Goal: Find specific page/section: Find specific page/section

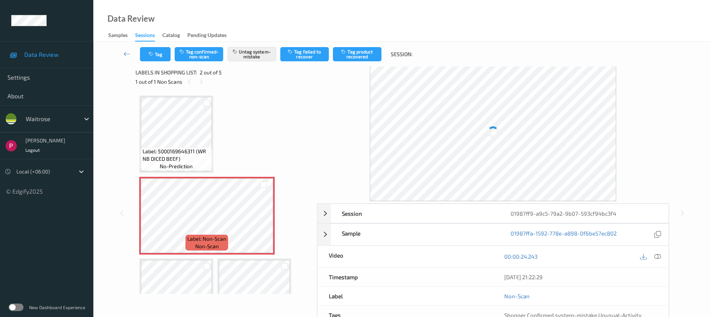
scroll to position [66, 0]
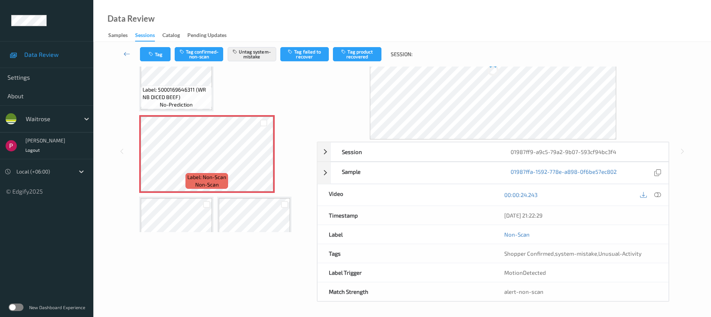
click at [518, 139] on div "Session 01987ff9-a9c5-79a2-9b07-593cf94bc3f4 Session ID 01987ff9-a9c5-79a2-9b07…" at bounding box center [493, 151] width 352 height 300
click at [520, 152] on div "01987ff9-a9c5-79a2-9b07-593cf94bc3f4" at bounding box center [583, 151] width 169 height 19
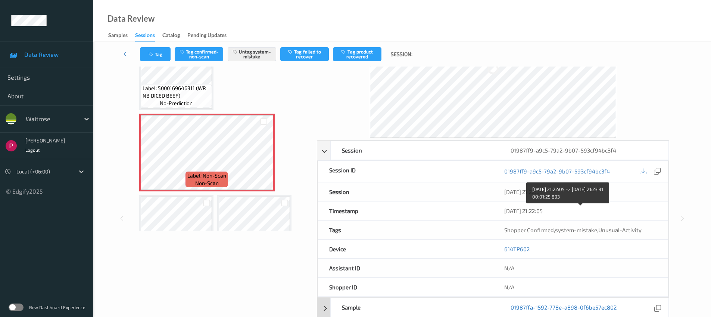
scroll to position [203, 0]
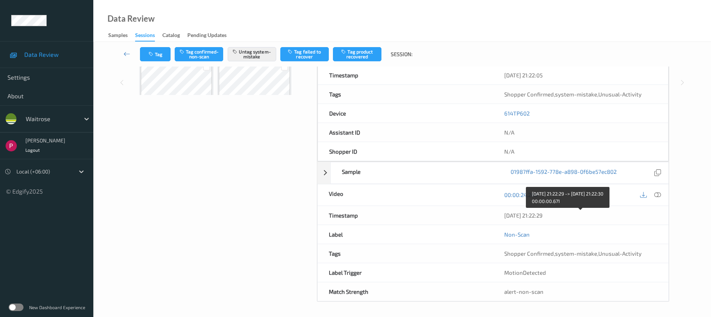
drag, startPoint x: 559, startPoint y: 215, endPoint x: 502, endPoint y: 215, distance: 57.5
click at [502, 214] on div "06/08/2025 21:22:29" at bounding box center [580, 215] width 175 height 19
copy div "06/08/2025 21:22:29"
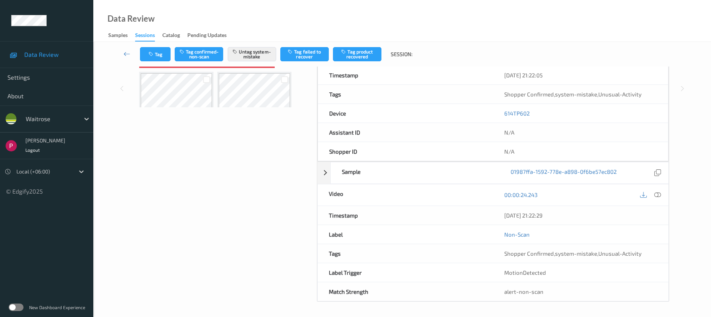
scroll to position [190, 0]
drag, startPoint x: 533, startPoint y: 114, endPoint x: 498, endPoint y: 115, distance: 34.4
click at [498, 115] on div "614TP602" at bounding box center [580, 113] width 175 height 19
copy link "614TP602"
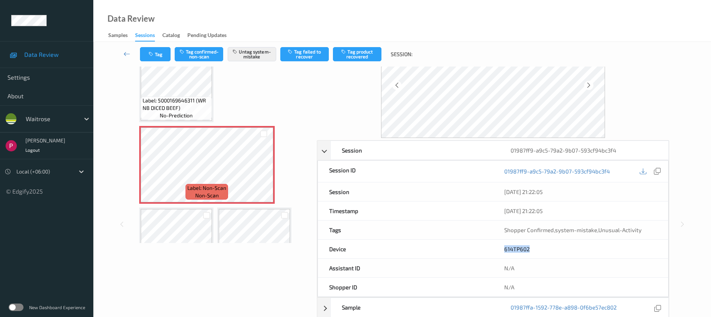
scroll to position [102, 0]
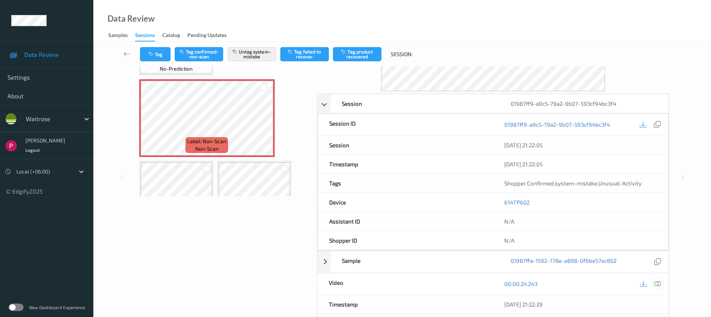
click at [658, 281] on icon at bounding box center [657, 283] width 7 height 7
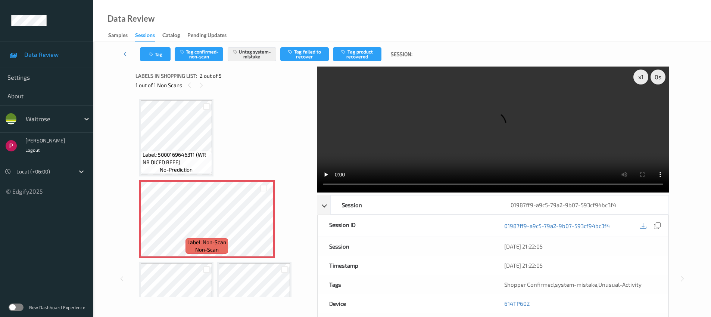
scroll to position [0, 0]
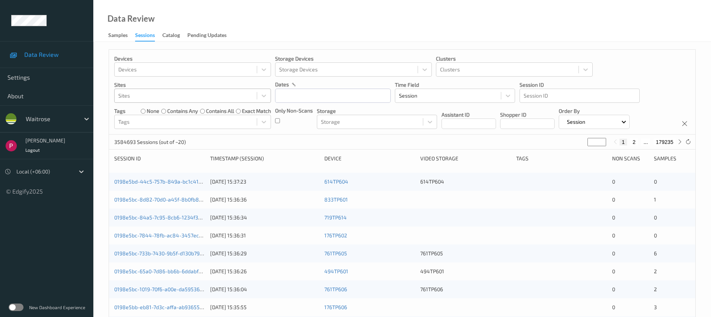
click at [147, 93] on div at bounding box center [185, 95] width 135 height 9
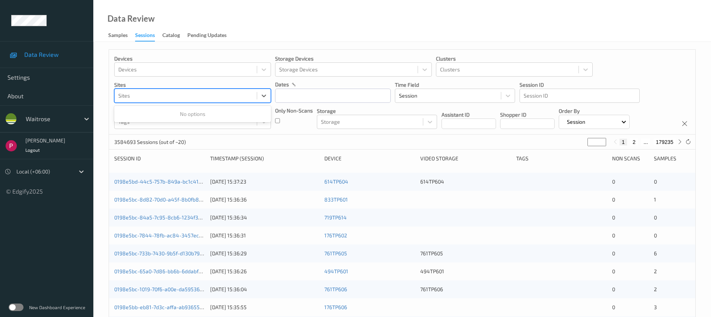
paste input "0198805b-9246-70da-b136-974900f2bcf1"
type input "0198805b-9246-70da-b136-974900f2bcf1"
drag, startPoint x: 150, startPoint y: 139, endPoint x: 149, endPoint y: 134, distance: 5.5
click at [150, 138] on p "3584693 Sessions (out of ~20)" at bounding box center [150, 141] width 72 height 7
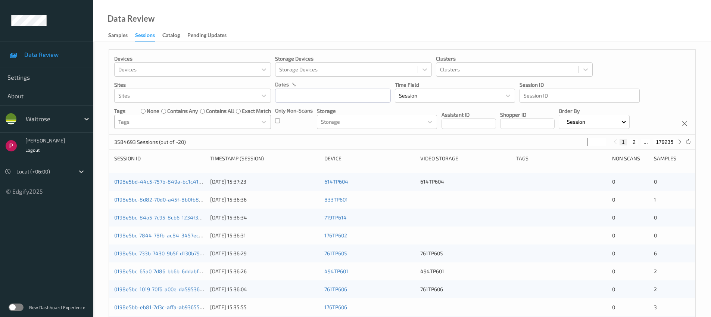
click at [136, 124] on div at bounding box center [185, 121] width 135 height 9
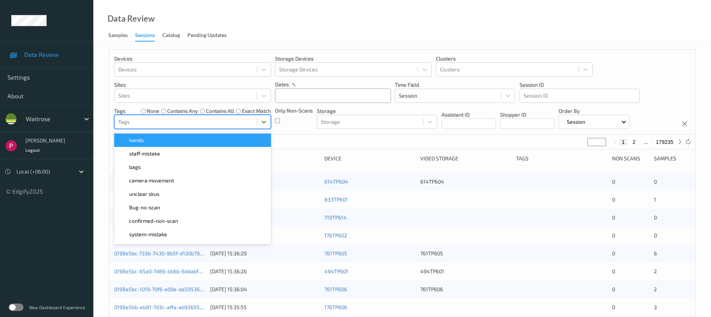
click at [318, 98] on input "text" at bounding box center [333, 95] width 116 height 14
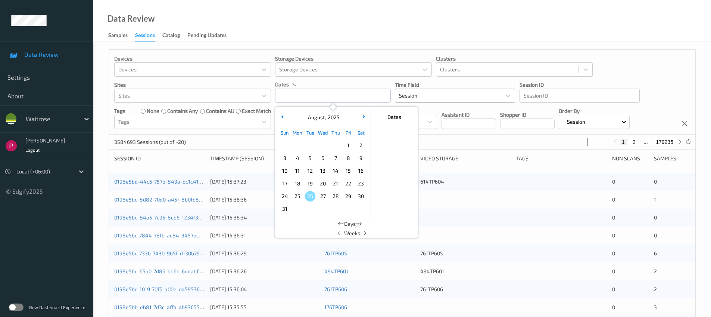
click at [435, 97] on div at bounding box center [448, 95] width 98 height 9
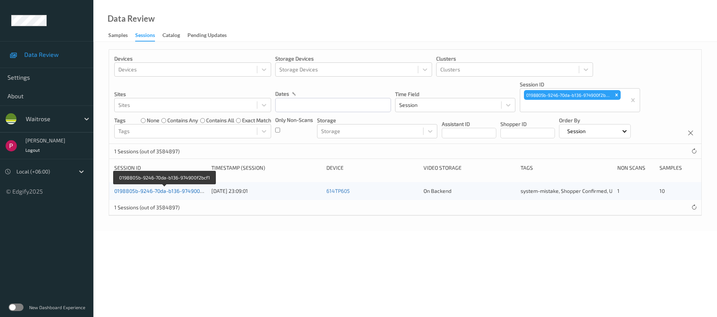
click at [167, 192] on link "0198805b-9246-70da-b136-974900f2bcf1" at bounding box center [164, 190] width 100 height 6
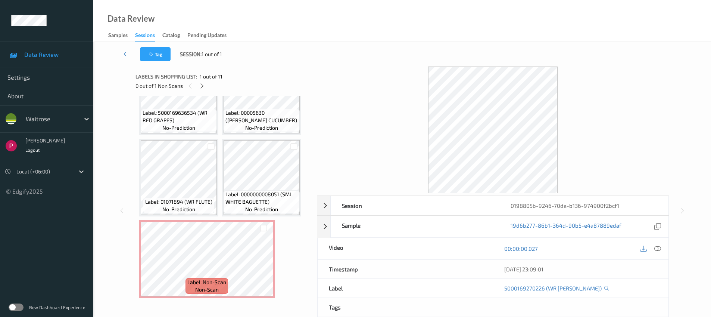
scroll to position [290, 0]
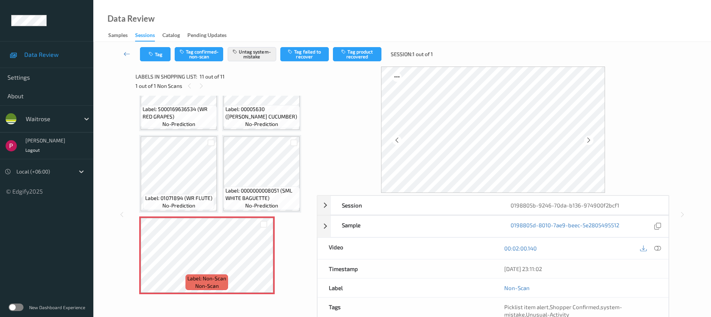
drag, startPoint x: 192, startPoint y: 61, endPoint x: 196, endPoint y: 64, distance: 4.8
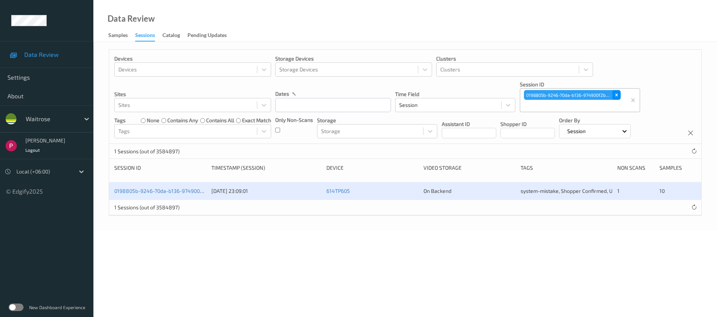
click at [615, 95] on icon "Remove 0198805b-9246-70da-b136-974900f2bcf1" at bounding box center [616, 94] width 5 height 5
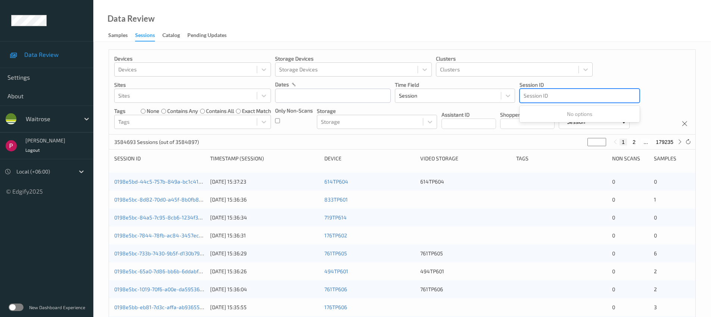
drag, startPoint x: 600, startPoint y: 92, endPoint x: 605, endPoint y: 91, distance: 5.3
click at [601, 92] on div at bounding box center [580, 95] width 112 height 9
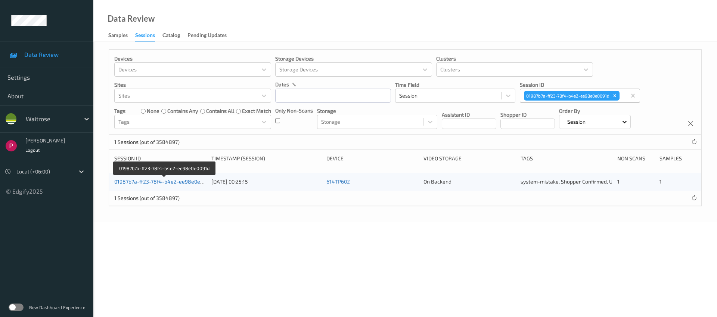
click at [182, 183] on link "01987b7a-ff23-78f4-b4e2-ee98e0e0091d" at bounding box center [164, 181] width 100 height 6
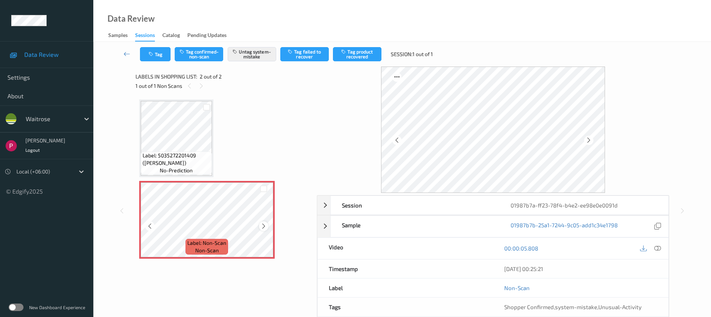
click at [265, 226] on icon at bounding box center [264, 225] width 6 height 7
click at [266, 227] on icon at bounding box center [264, 225] width 6 height 7
click at [595, 199] on div "01987b7a-ff23-78f4-b4e2-ee98e0e0091d" at bounding box center [583, 205] width 169 height 19
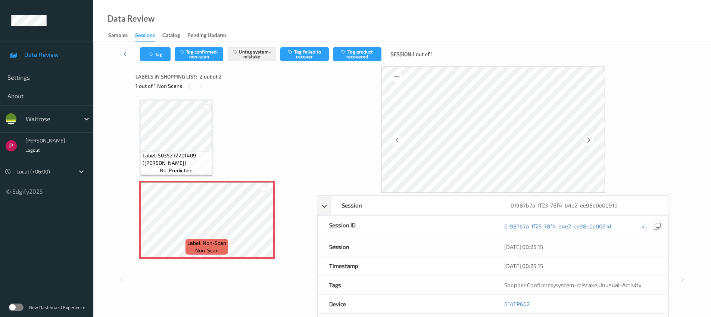
click at [658, 226] on icon at bounding box center [657, 225] width 7 height 7
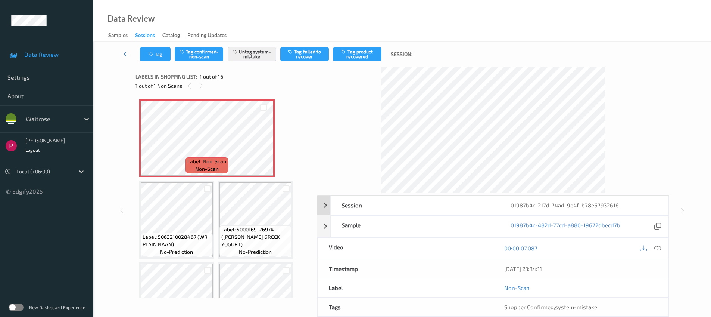
click at [560, 205] on div "01987b4c-217d-74ad-9e4f-b78e67932616" at bounding box center [583, 205] width 169 height 19
click at [659, 227] on icon at bounding box center [657, 225] width 7 height 7
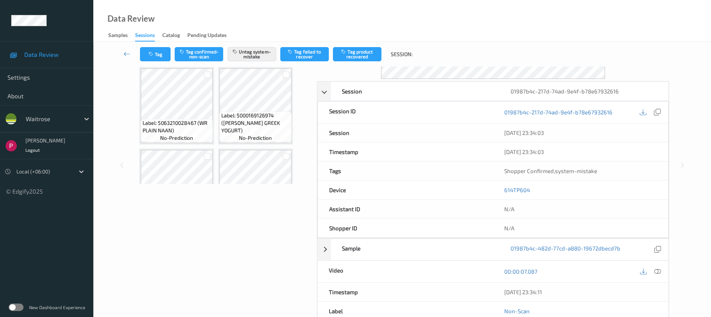
scroll to position [190, 0]
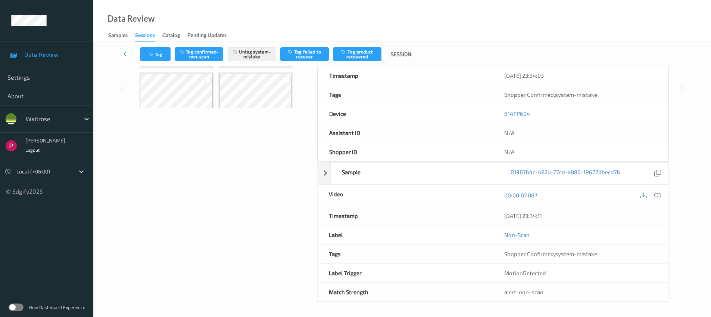
drag, startPoint x: 546, startPoint y: 213, endPoint x: 492, endPoint y: 211, distance: 54.2
click at [492, 211] on div "Timestamp 05/08/2025 23:34:11" at bounding box center [493, 215] width 352 height 19
drag, startPoint x: 570, startPoint y: 216, endPoint x: 566, endPoint y: 214, distance: 4.2
click at [570, 216] on div "05/08/2025 23:34:11" at bounding box center [580, 215] width 153 height 7
drag, startPoint x: 523, startPoint y: 213, endPoint x: 504, endPoint y: 214, distance: 19.5
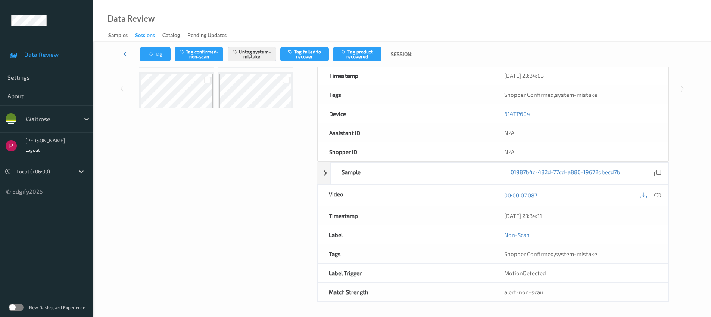
click at [504, 214] on div "05/08/2025 23:34:11" at bounding box center [580, 215] width 175 height 19
copy div "05/08/2025 23:34:11"
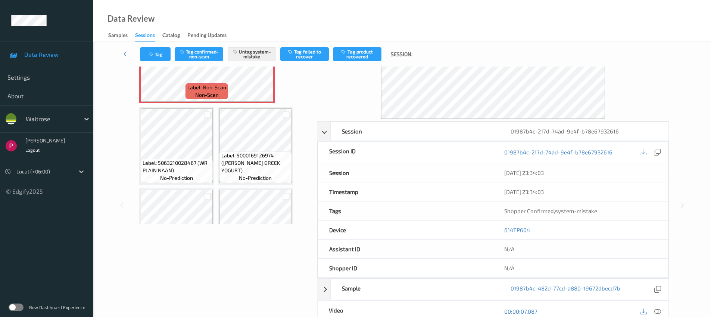
scroll to position [0, 0]
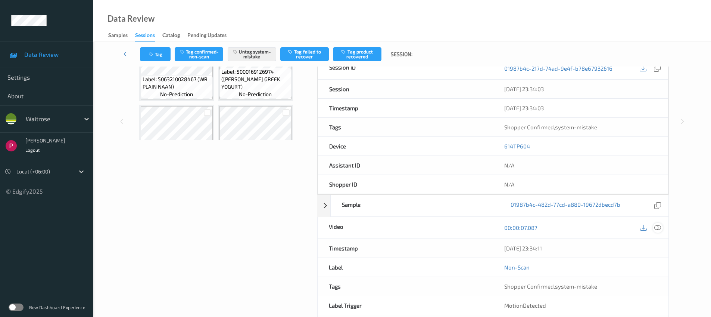
click at [660, 228] on icon at bounding box center [657, 227] width 7 height 7
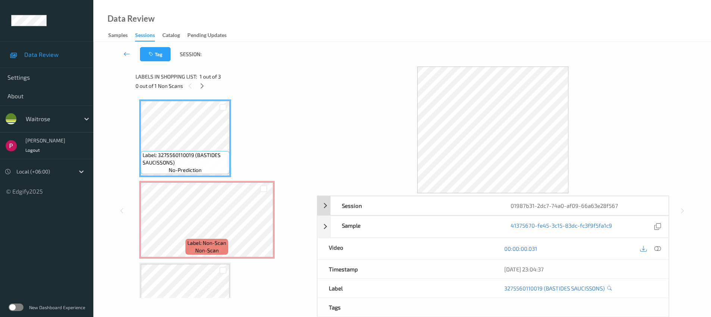
click at [595, 208] on div "01987b31-2dc7-74a0-af09-66a63e28f567" at bounding box center [583, 205] width 169 height 19
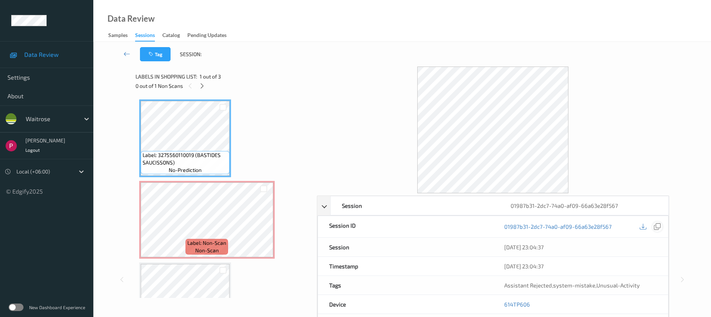
click at [661, 228] on div at bounding box center [658, 226] width 10 height 10
drag, startPoint x: 524, startPoint y: 302, endPoint x: 504, endPoint y: 300, distance: 20.2
click at [504, 300] on div "614TP606" at bounding box center [580, 304] width 175 height 19
copy link "614TP606"
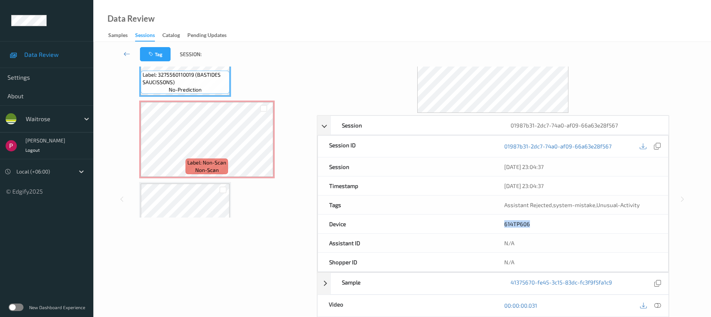
scroll to position [158, 0]
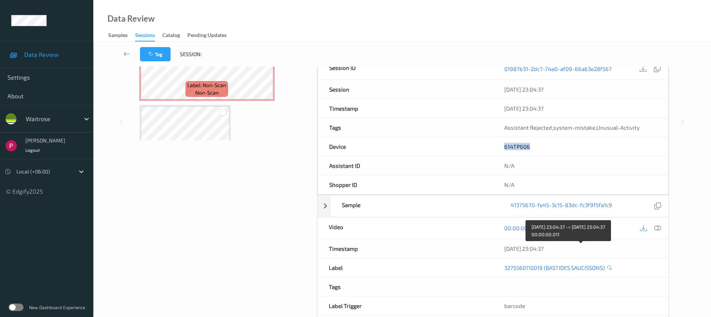
drag, startPoint x: 559, startPoint y: 252, endPoint x: 504, endPoint y: 251, distance: 55.3
click at [504, 251] on div "[DATE] 23:04:37" at bounding box center [580, 248] width 175 height 19
copy div "[DATE] 23:04:37"
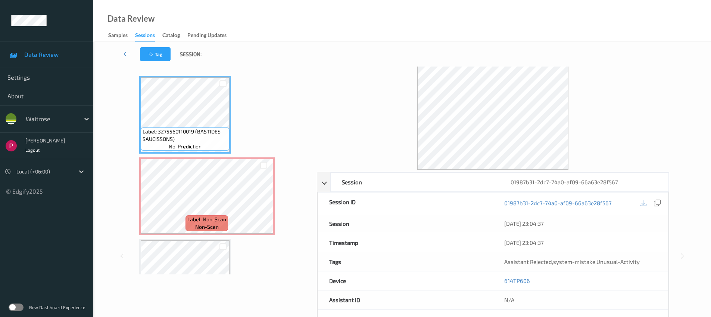
scroll to position [75, 0]
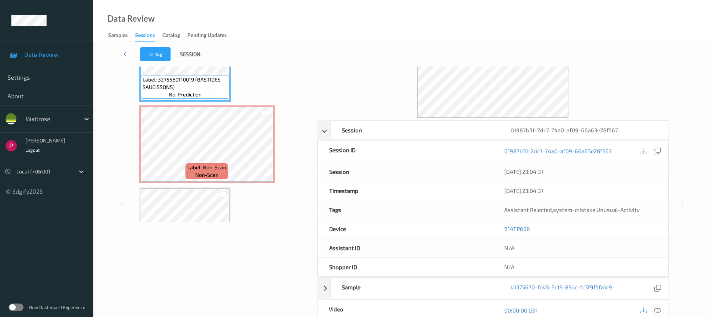
click at [657, 309] on icon at bounding box center [657, 309] width 7 height 7
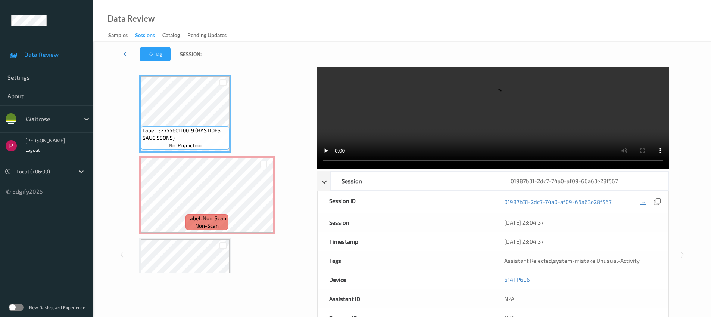
scroll to position [0, 0]
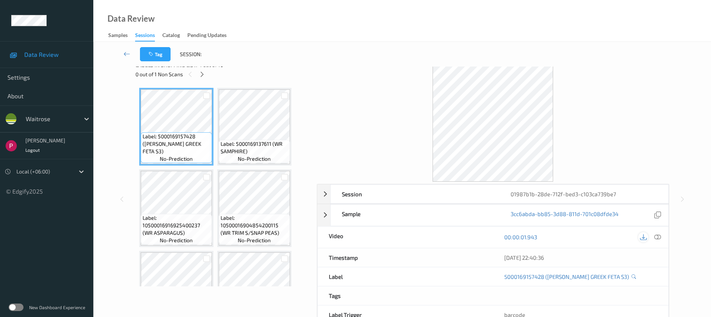
scroll to position [13, 0]
click at [656, 233] on icon at bounding box center [657, 235] width 7 height 7
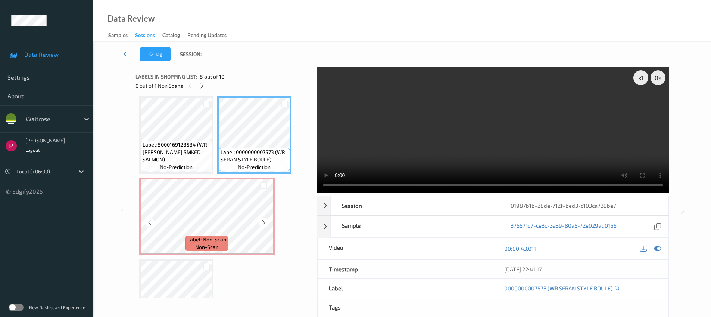
scroll to position [237, 0]
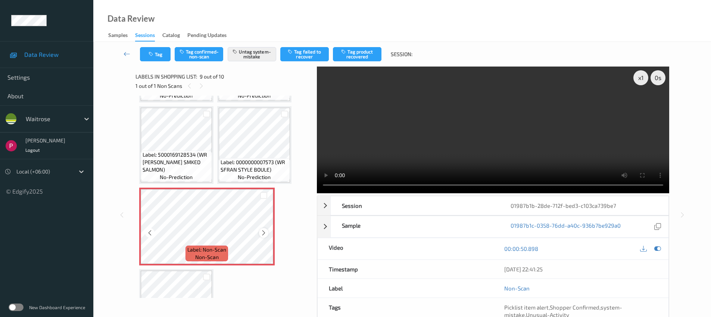
click at [264, 232] on icon at bounding box center [264, 232] width 6 height 7
click at [586, 205] on div "01987b1b-28de-712f-bed3-c103ca739be7" at bounding box center [583, 205] width 169 height 19
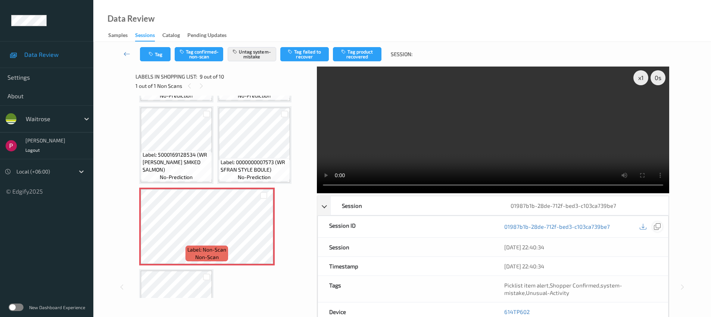
click at [654, 224] on icon at bounding box center [657, 226] width 7 height 7
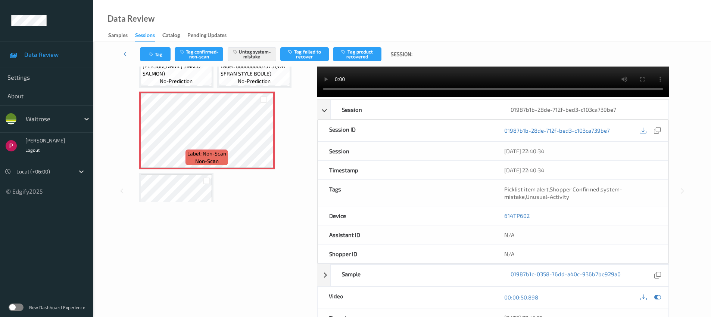
scroll to position [162, 0]
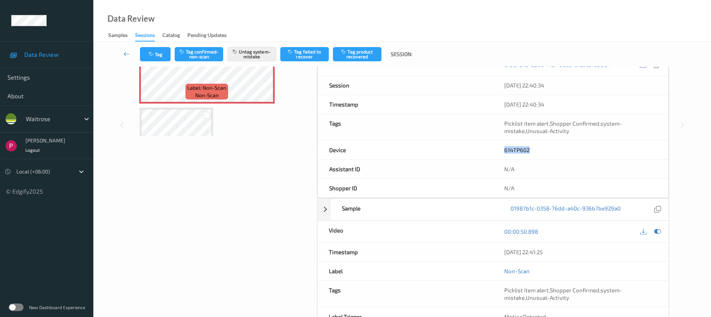
drag, startPoint x: 531, startPoint y: 153, endPoint x: 504, endPoint y: 151, distance: 27.3
click at [504, 151] on div "614TP602" at bounding box center [580, 149] width 175 height 19
copy link "614TP602"
drag, startPoint x: 561, startPoint y: 252, endPoint x: 505, endPoint y: 250, distance: 55.7
click at [505, 250] on div "05/08/2025 22:41:25" at bounding box center [580, 251] width 153 height 7
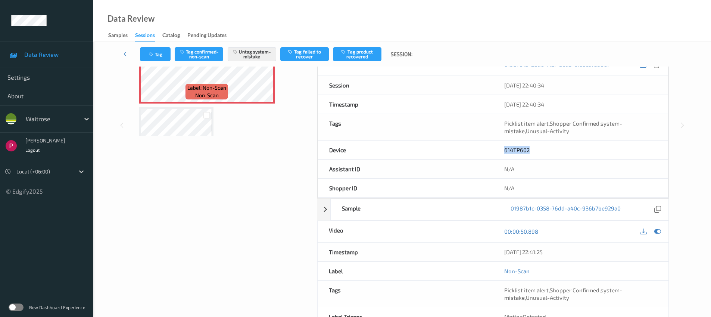
copy div "05/08/2025 22:41:25"
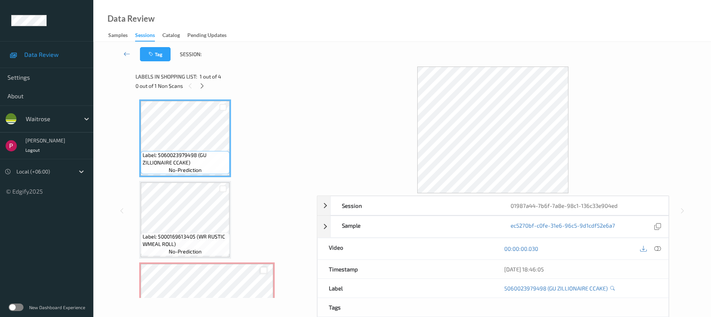
scroll to position [70, 0]
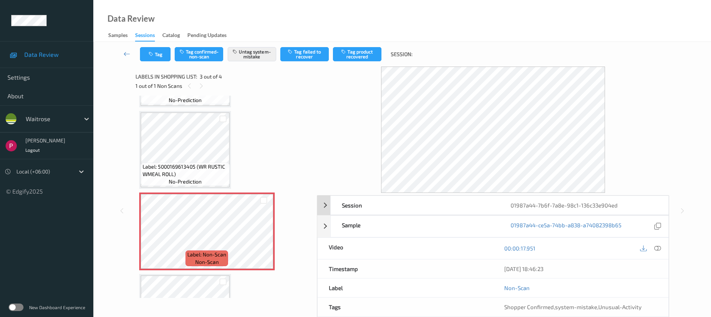
click at [585, 202] on div "01987a44-7b6f-7a8e-98c1-136c33e904ed" at bounding box center [583, 205] width 169 height 19
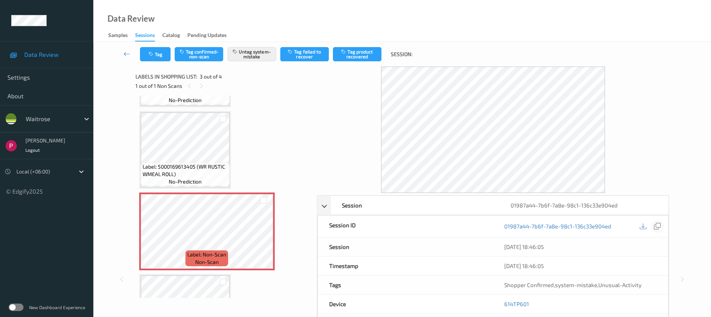
click at [659, 224] on icon at bounding box center [657, 225] width 7 height 7
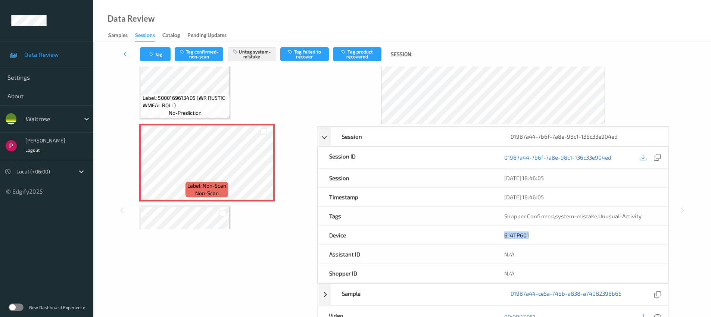
drag, startPoint x: 529, startPoint y: 235, endPoint x: 505, endPoint y: 234, distance: 23.2
click at [505, 234] on div "614TP601" at bounding box center [580, 234] width 175 height 19
copy link "614TP601"
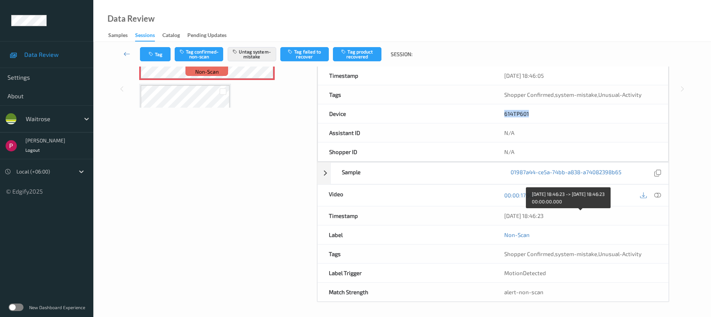
drag, startPoint x: 555, startPoint y: 212, endPoint x: 505, endPoint y: 211, distance: 50.4
click at [505, 212] on div "05/08/2025 18:46:23" at bounding box center [580, 215] width 153 height 7
copy div "05/08/2025 18:46:23"
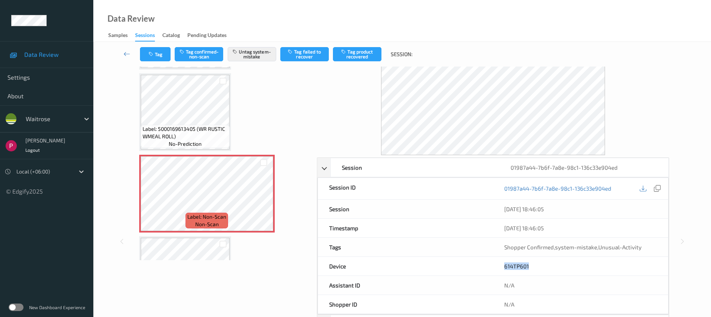
scroll to position [127, 0]
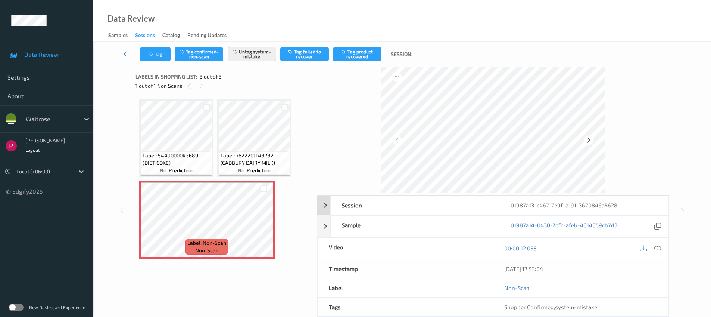
click at [550, 205] on div "01987a13-c467-7e9f-a191-3670846a5628" at bounding box center [583, 205] width 169 height 19
click at [656, 227] on icon at bounding box center [657, 225] width 7 height 7
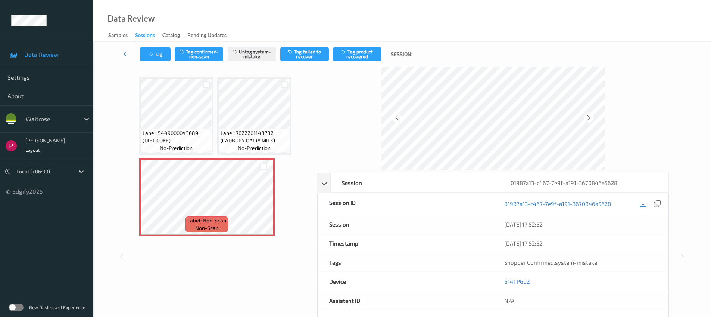
scroll to position [136, 0]
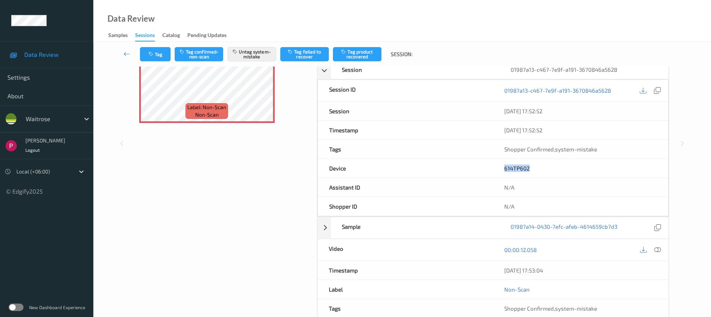
drag, startPoint x: 521, startPoint y: 168, endPoint x: 504, endPoint y: 168, distance: 16.4
click at [504, 168] on div "614TP602" at bounding box center [580, 168] width 175 height 19
copy link "614TP602"
drag, startPoint x: 558, startPoint y: 272, endPoint x: 504, endPoint y: 270, distance: 54.2
click at [504, 270] on div "[DATE] 17:53:04" at bounding box center [580, 269] width 153 height 7
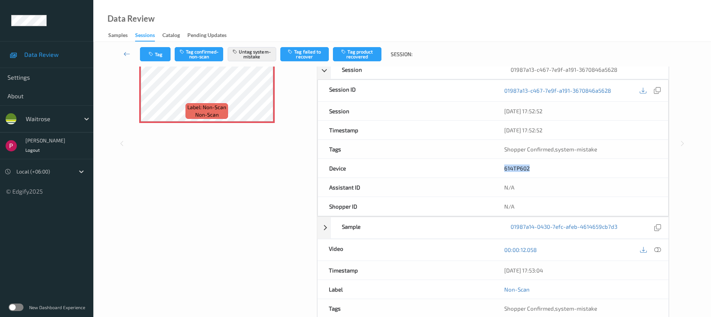
copy div "[DATE] 17:53:04"
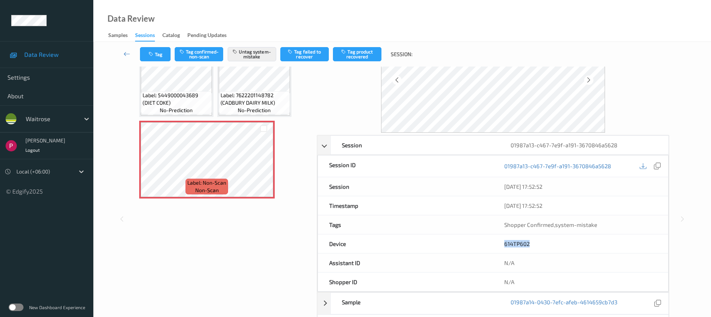
scroll to position [0, 0]
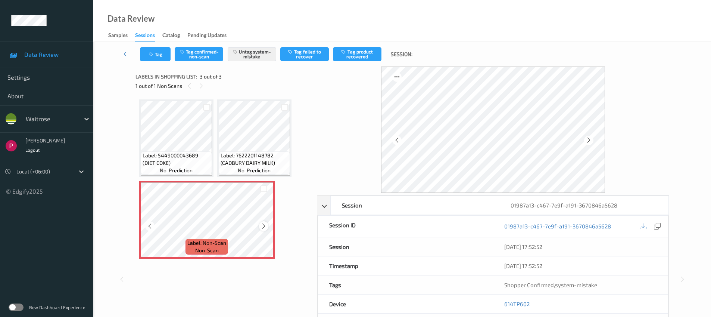
click at [261, 225] on icon at bounding box center [264, 225] width 6 height 7
click at [262, 225] on icon at bounding box center [264, 225] width 6 height 7
click at [264, 225] on icon at bounding box center [264, 225] width 6 height 7
click at [265, 225] on icon at bounding box center [264, 225] width 6 height 7
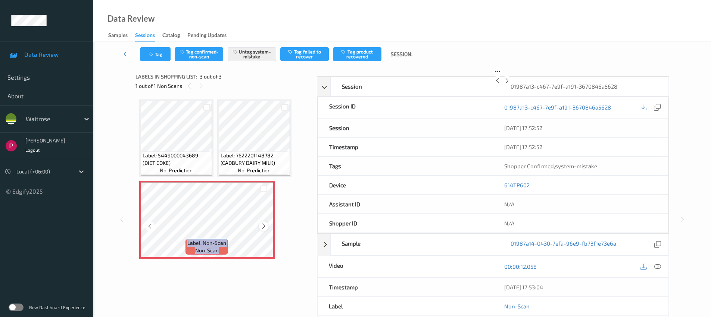
click at [265, 225] on icon at bounding box center [264, 225] width 6 height 7
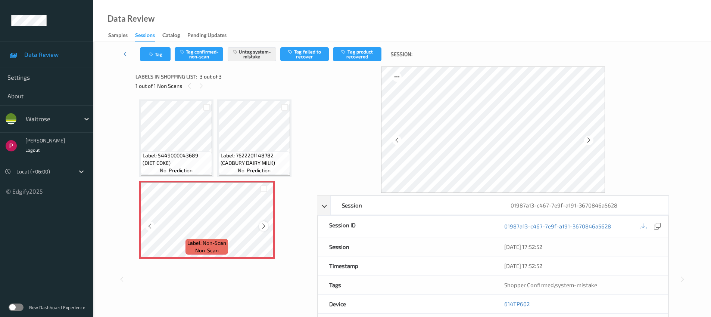
click at [265, 224] on icon at bounding box center [264, 225] width 6 height 7
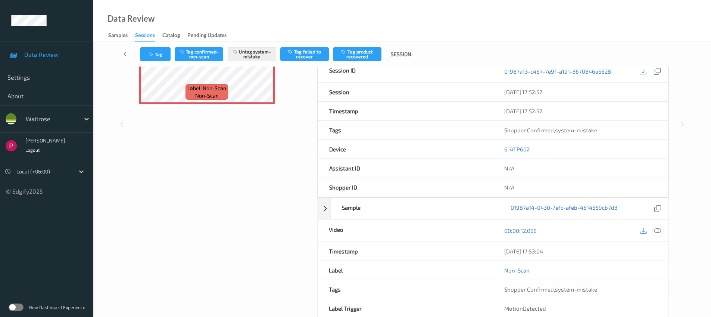
click at [658, 233] on icon at bounding box center [657, 230] width 7 height 7
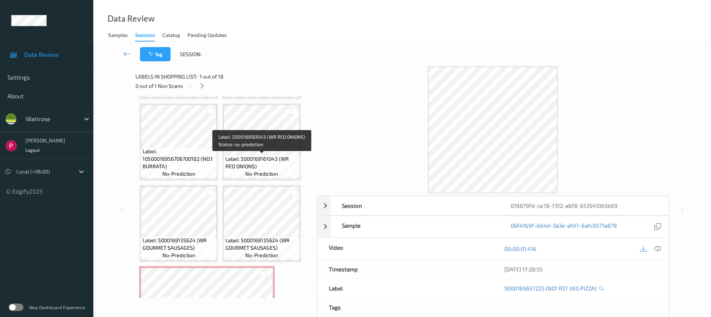
scroll to position [309, 0]
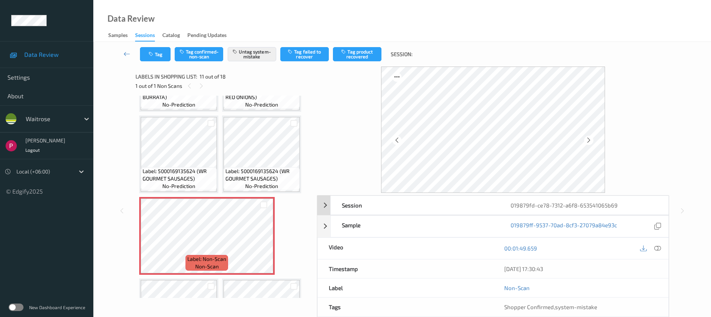
click at [606, 207] on div "019879fd-ce78-7312-a6f8-653541065b69" at bounding box center [583, 205] width 169 height 19
click at [655, 227] on icon at bounding box center [657, 225] width 7 height 7
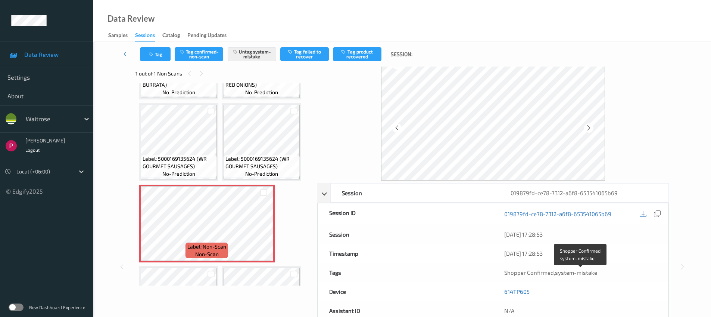
scroll to position [13, 0]
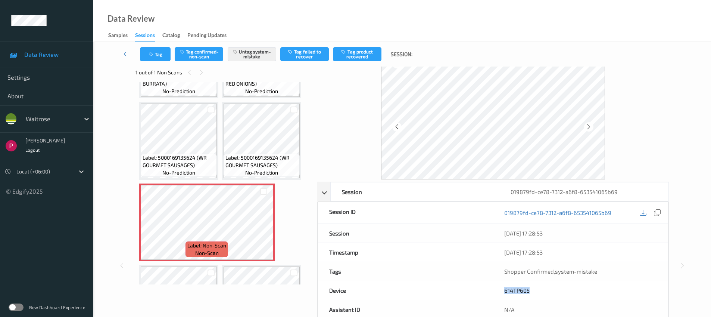
drag, startPoint x: 532, startPoint y: 290, endPoint x: 503, endPoint y: 287, distance: 28.8
click at [503, 287] on div "614TP605" at bounding box center [580, 290] width 175 height 19
copy link "614TP605"
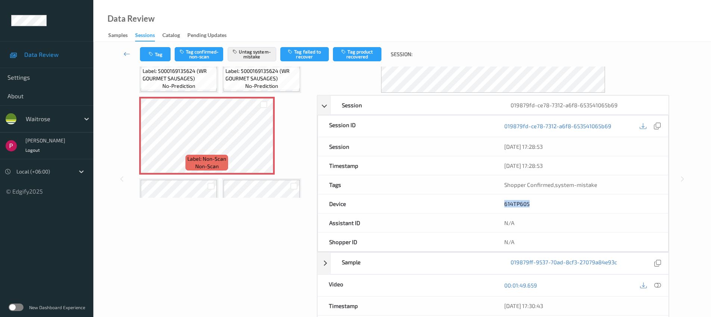
scroll to position [182, 0]
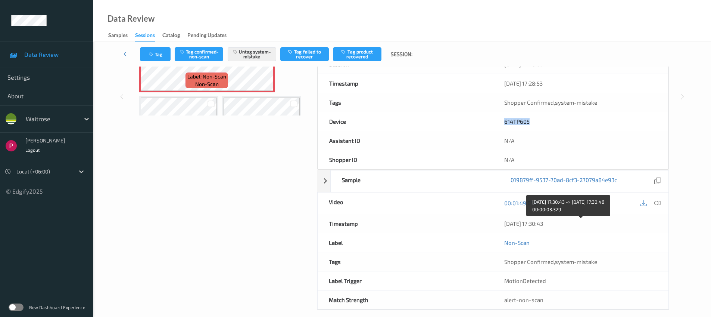
drag, startPoint x: 554, startPoint y: 225, endPoint x: 505, endPoint y: 224, distance: 49.3
click at [505, 224] on div "05/08/2025 17:30:43" at bounding box center [580, 222] width 153 height 7
copy div "05/08/2025 17:30:43"
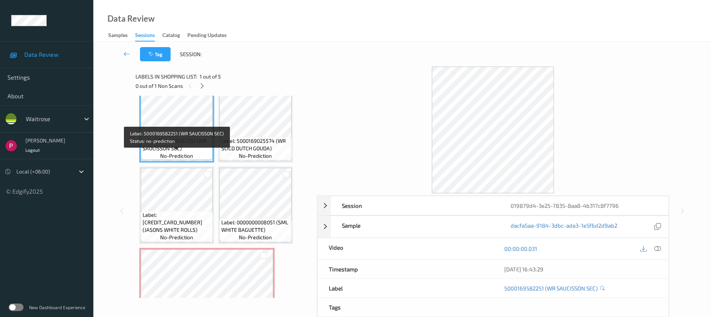
scroll to position [46, 0]
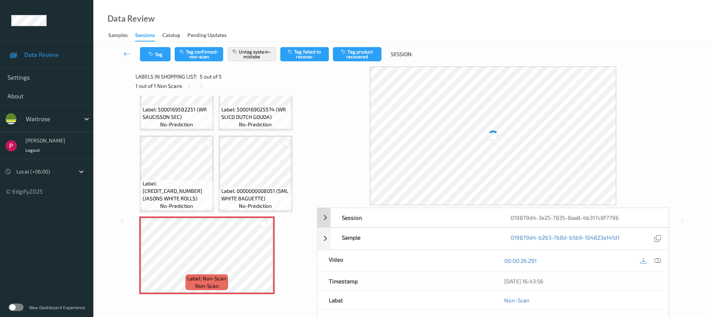
click at [541, 217] on div "019879d4-3e25-7835-8aa8-4b317c8f7796" at bounding box center [583, 217] width 169 height 19
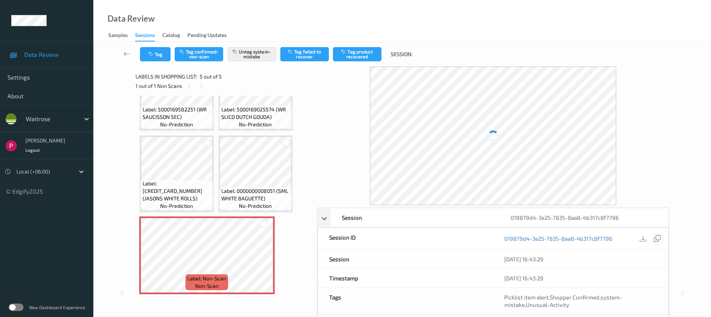
click at [657, 241] on icon at bounding box center [657, 238] width 7 height 7
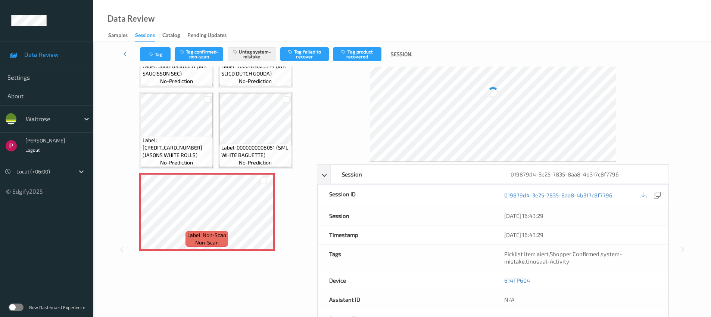
scroll to position [44, 0]
drag, startPoint x: 530, startPoint y: 280, endPoint x: 504, endPoint y: 280, distance: 26.1
click at [504, 280] on div "614TP604" at bounding box center [580, 279] width 175 height 19
copy link "614TP604"
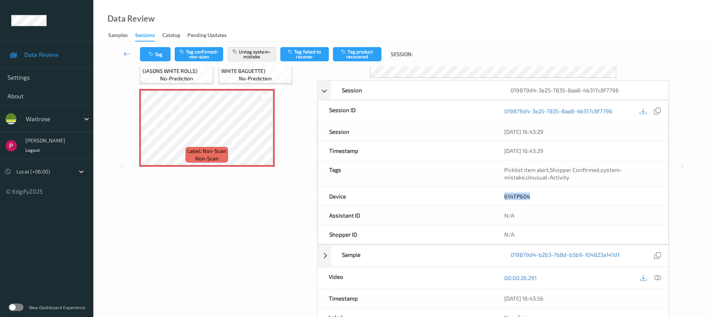
scroll to position [196, 0]
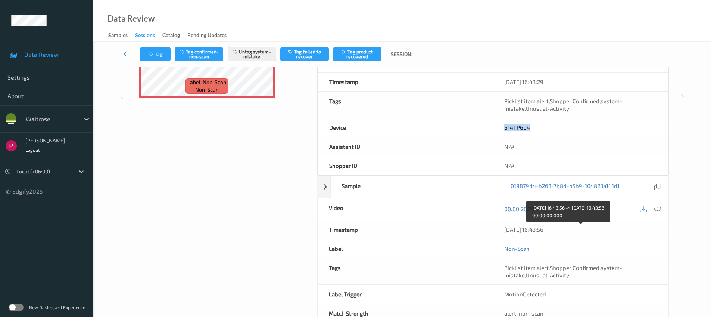
drag, startPoint x: 563, startPoint y: 230, endPoint x: 504, endPoint y: 231, distance: 59.4
click at [504, 231] on div "[DATE] 16:43:56" at bounding box center [580, 228] width 153 height 7
copy div "[DATE] 16:43:56"
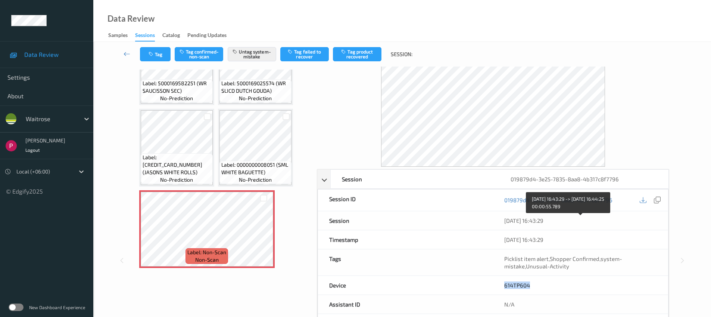
scroll to position [69, 0]
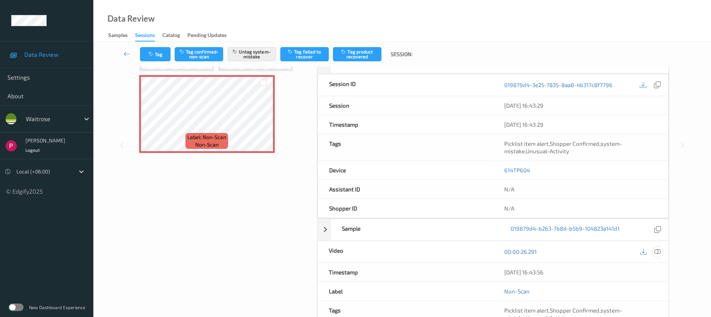
click at [655, 252] on icon at bounding box center [657, 251] width 7 height 7
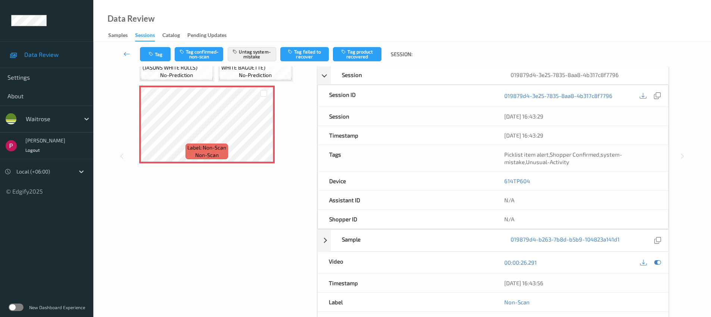
scroll to position [0, 0]
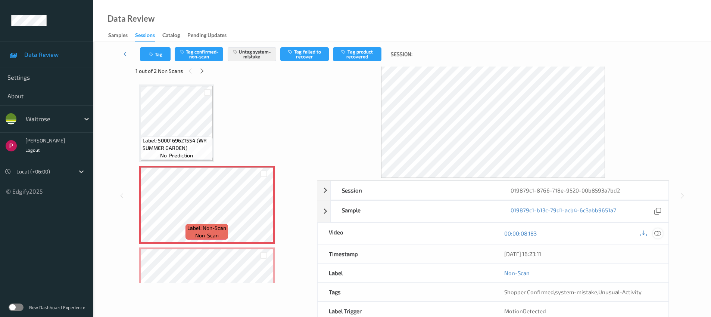
scroll to position [16, 0]
click at [658, 232] on icon at bounding box center [657, 231] width 7 height 7
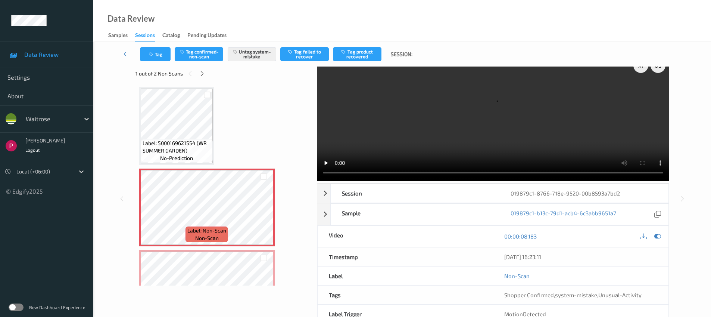
scroll to position [13, 0]
click at [632, 193] on div "019879c1-8766-718e-9520-00b8593a7bd2" at bounding box center [583, 192] width 169 height 19
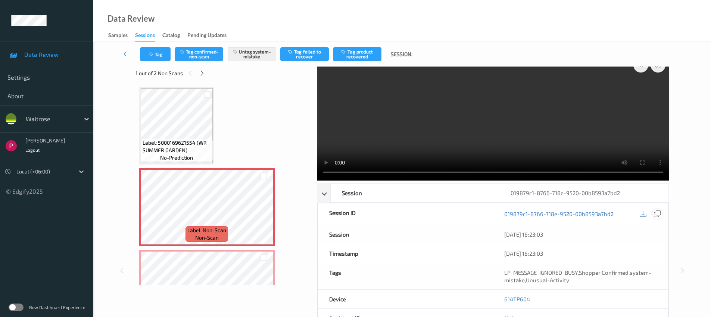
click at [658, 214] on icon at bounding box center [657, 213] width 7 height 7
drag, startPoint x: 527, startPoint y: 301, endPoint x: 500, endPoint y: 299, distance: 27.4
click at [500, 299] on div "614TP604" at bounding box center [580, 298] width 175 height 19
copy link "614TP604"
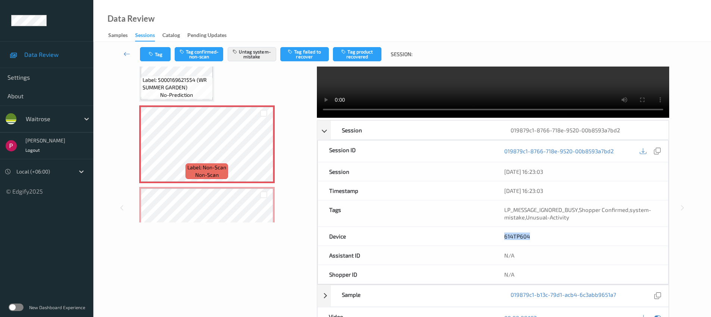
scroll to position [137, 0]
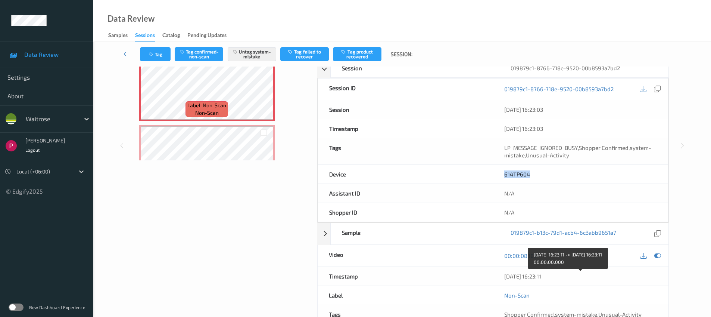
drag, startPoint x: 557, startPoint y: 275, endPoint x: 504, endPoint y: 273, distance: 53.1
click at [504, 275] on div "05/08/2025 16:23:11" at bounding box center [580, 275] width 153 height 7
copy div "05/08/2025 16:23:11"
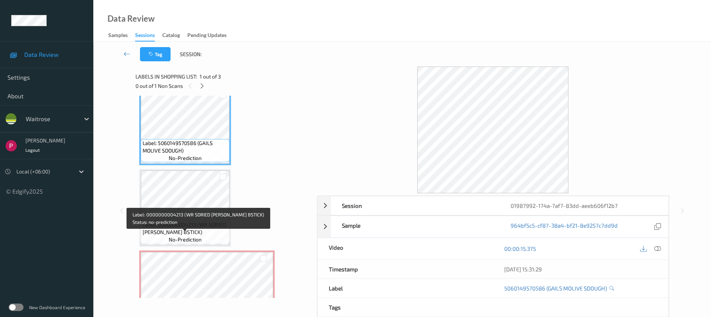
scroll to position [46, 0]
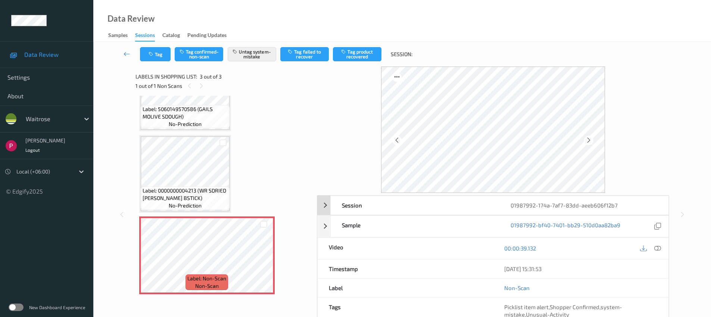
click at [606, 208] on div "01987992-174a-7af7-83dd-aeeb606f12b7" at bounding box center [583, 205] width 169 height 19
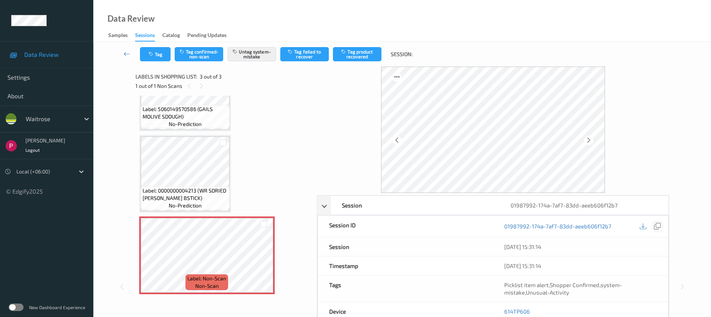
click at [655, 224] on icon at bounding box center [657, 225] width 7 height 7
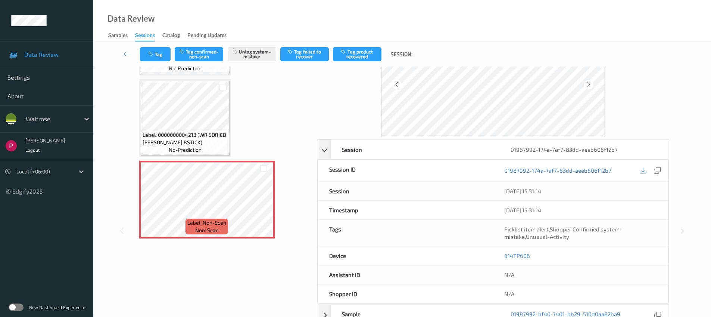
scroll to position [60, 0]
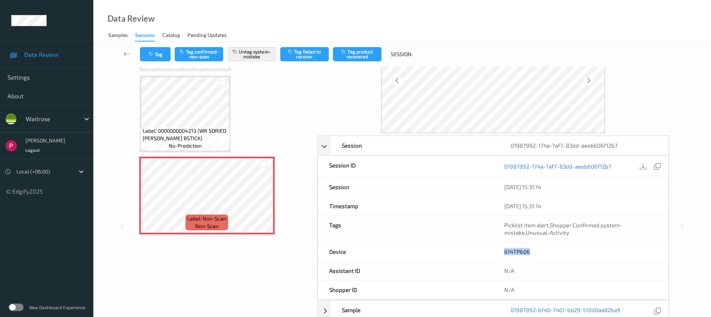
drag, startPoint x: 534, startPoint y: 250, endPoint x: 501, endPoint y: 252, distance: 32.9
click at [501, 252] on div "614TP606" at bounding box center [580, 251] width 175 height 19
copy link "614TP606"
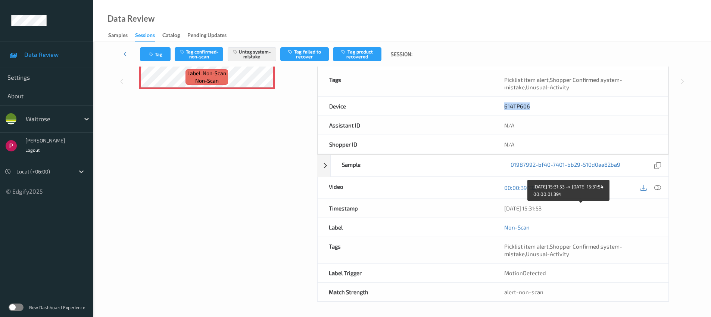
drag, startPoint x: 547, startPoint y: 210, endPoint x: 504, endPoint y: 208, distance: 43.0
click at [505, 208] on div "05/08/2025 15:31:53" at bounding box center [580, 207] width 153 height 7
copy div "05/08/2025 15:31:53"
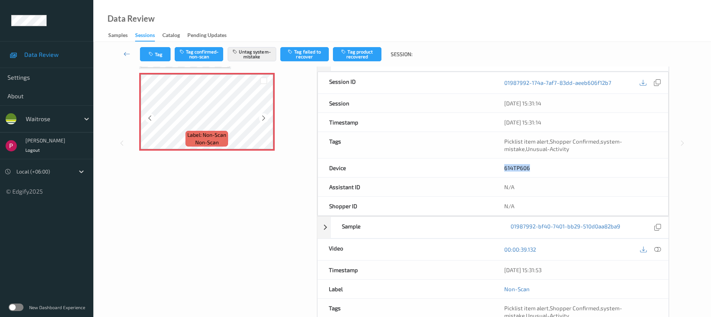
scroll to position [141, 0]
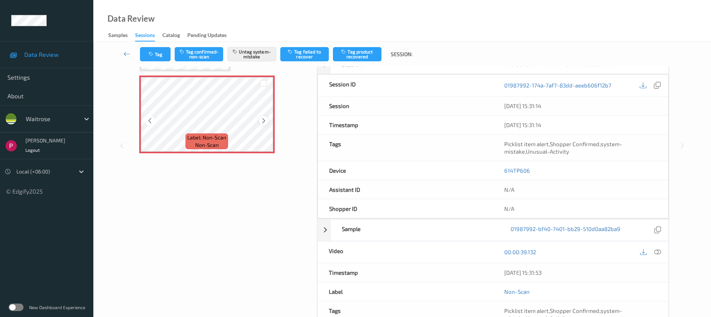
click at [261, 120] on icon at bounding box center [264, 120] width 6 height 7
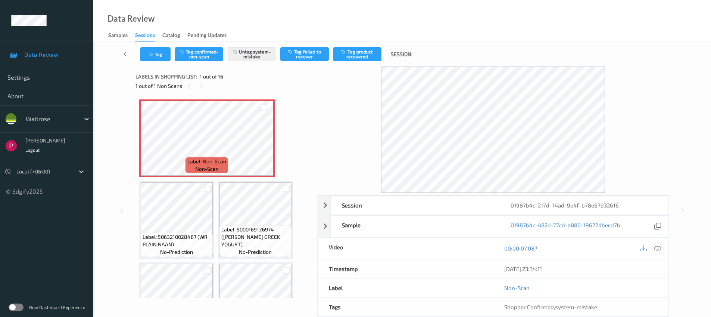
click at [661, 248] on div at bounding box center [658, 248] width 10 height 10
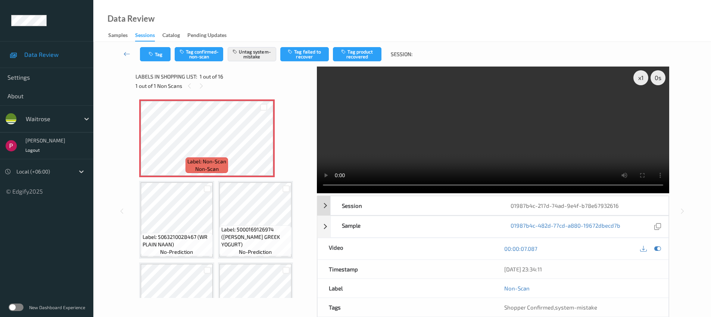
click at [542, 206] on div "01987b4c-217d-74ad-9e4f-b78e67932616" at bounding box center [583, 205] width 169 height 19
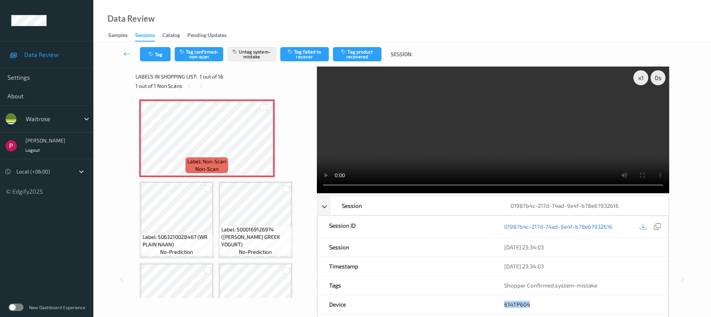
drag, startPoint x: 526, startPoint y: 303, endPoint x: 505, endPoint y: 302, distance: 21.7
click at [505, 302] on div "614TP604" at bounding box center [580, 304] width 175 height 19
copy link "614TP604"
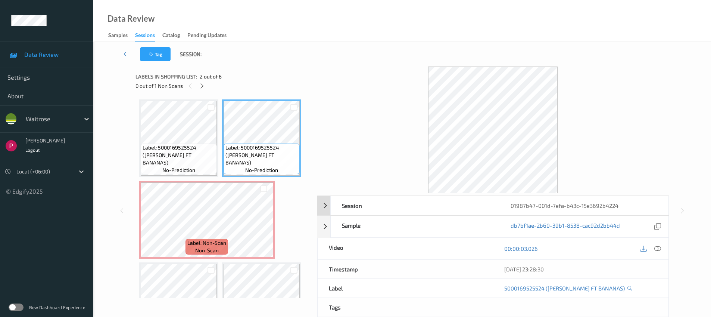
click at [568, 203] on div "01987b47-001d-7efa-b43c-15e3692b4224" at bounding box center [583, 205] width 169 height 19
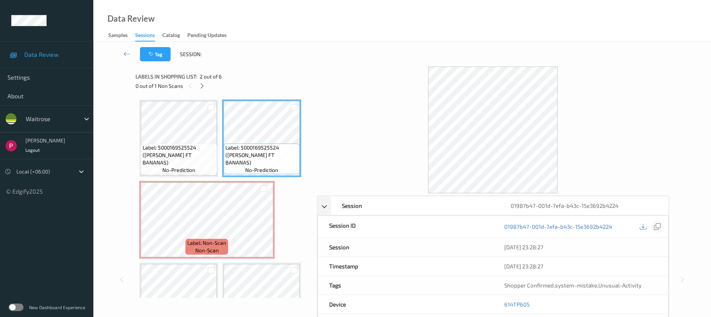
click at [658, 226] on icon at bounding box center [657, 226] width 7 height 7
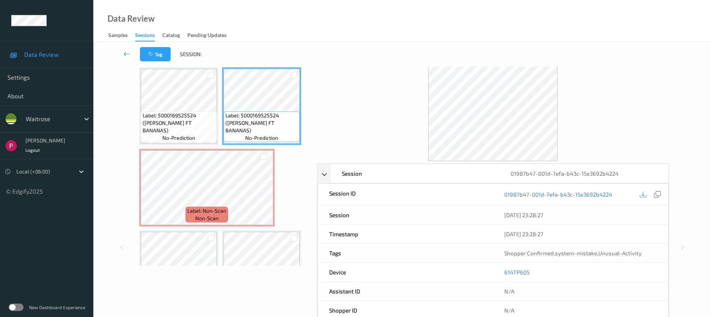
scroll to position [71, 0]
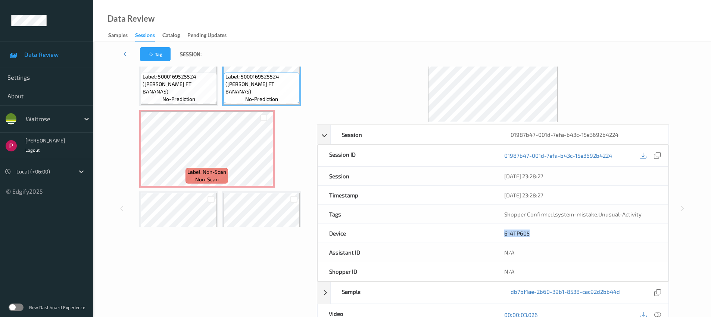
drag, startPoint x: 535, startPoint y: 236, endPoint x: 504, endPoint y: 231, distance: 30.6
click at [504, 231] on div "614TP605" at bounding box center [580, 233] width 175 height 19
copy link "614TP605"
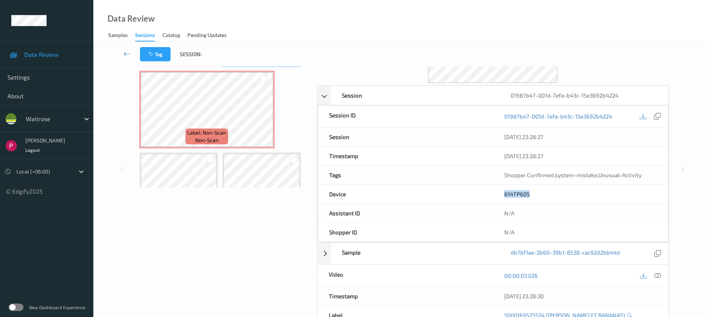
scroll to position [144, 0]
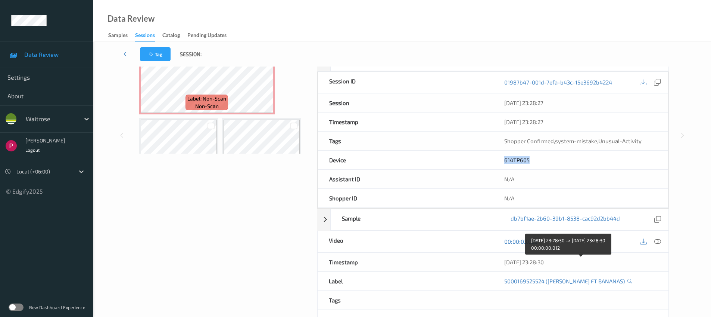
drag, startPoint x: 566, startPoint y: 259, endPoint x: 575, endPoint y: 260, distance: 9.8
click at [575, 260] on div "[DATE] 23:28:30" at bounding box center [580, 261] width 153 height 7
copy div "[DATE] 23:28:30"
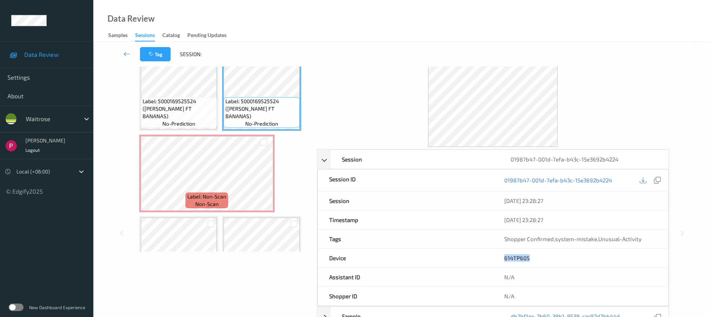
scroll to position [0, 0]
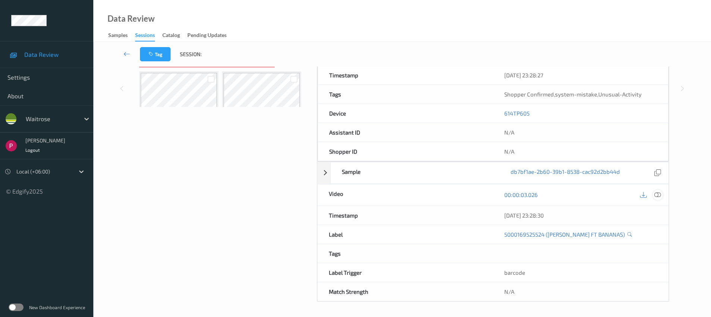
click at [659, 196] on icon at bounding box center [657, 194] width 7 height 7
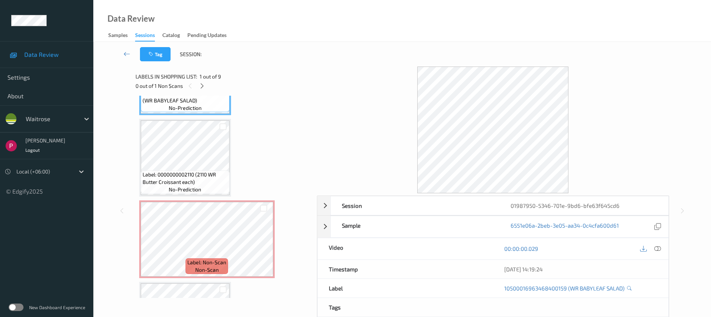
scroll to position [65, 0]
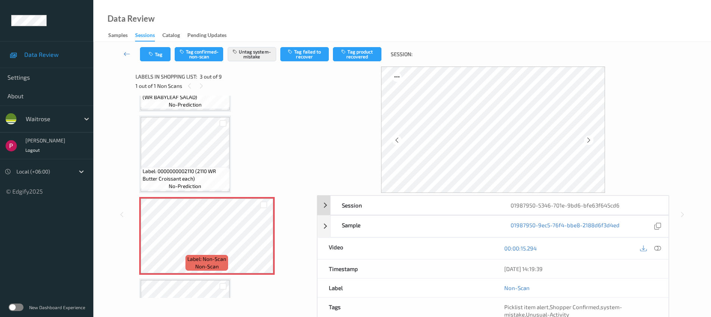
click at [595, 203] on div "01987950-5346-701e-9bd6-bfe63f645cd6" at bounding box center [583, 205] width 169 height 19
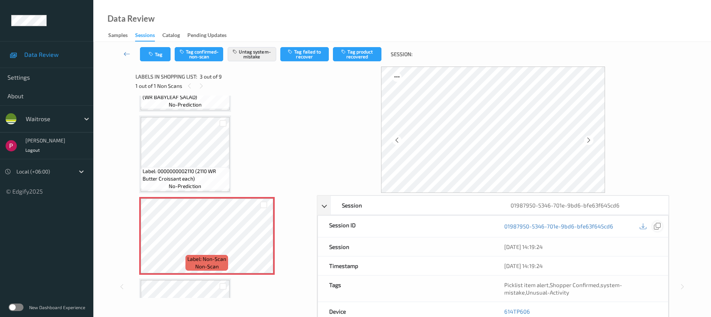
click at [655, 227] on icon at bounding box center [657, 225] width 7 height 7
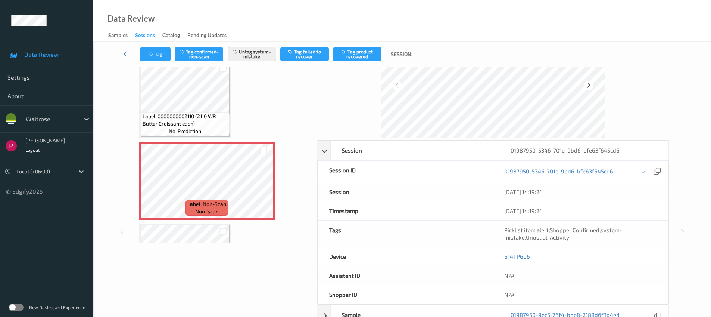
scroll to position [103, 0]
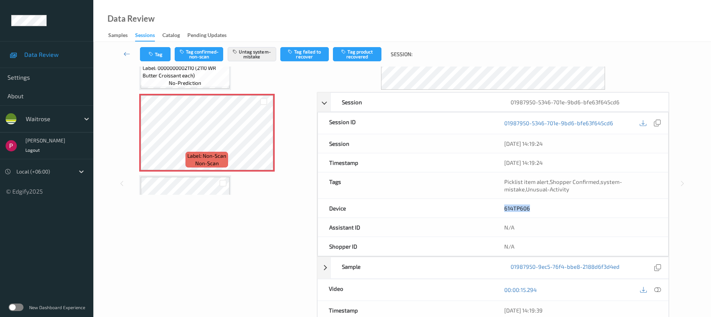
drag, startPoint x: 535, startPoint y: 206, endPoint x: 502, endPoint y: 206, distance: 33.2
click at [502, 206] on div "614TP606" at bounding box center [580, 208] width 175 height 19
copy link "614TP606"
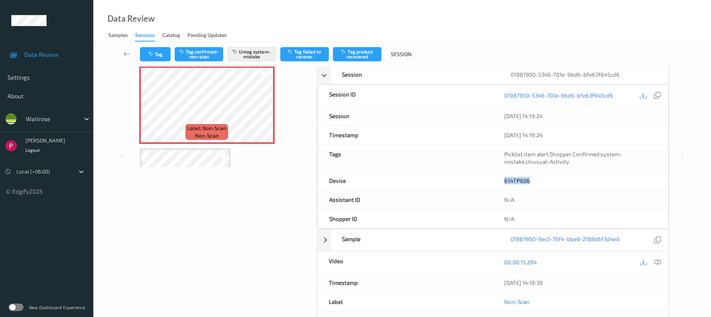
scroll to position [162, 0]
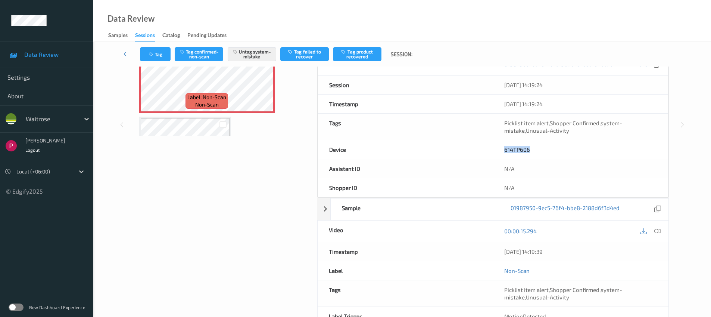
drag, startPoint x: 557, startPoint y: 255, endPoint x: 503, endPoint y: 250, distance: 54.3
click at [503, 250] on div "05/08/2025 14:19:39" at bounding box center [580, 251] width 175 height 19
copy div "05/08/2025 14:19:39"
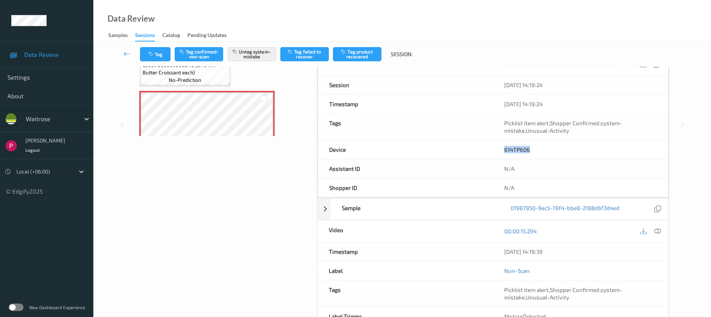
scroll to position [9, 0]
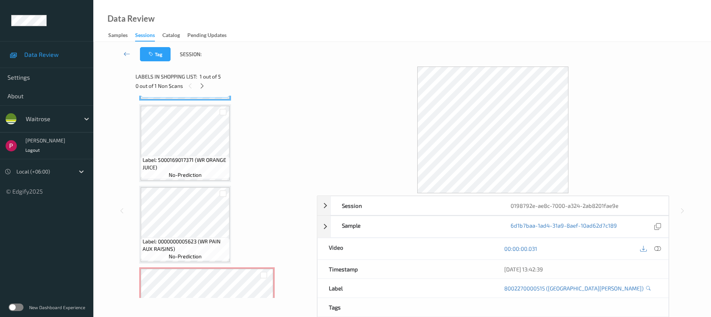
scroll to position [159, 0]
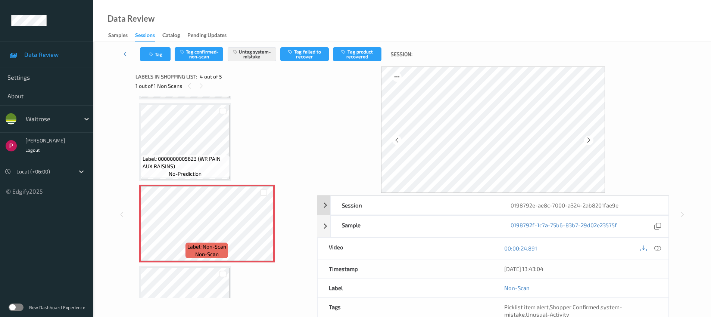
click at [610, 202] on div "0198792e-ae8c-7000-a324-2ab8201fae9e" at bounding box center [583, 205] width 169 height 19
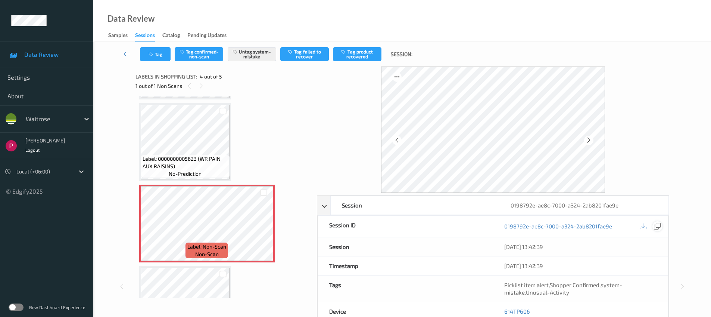
click at [655, 224] on icon at bounding box center [657, 225] width 7 height 7
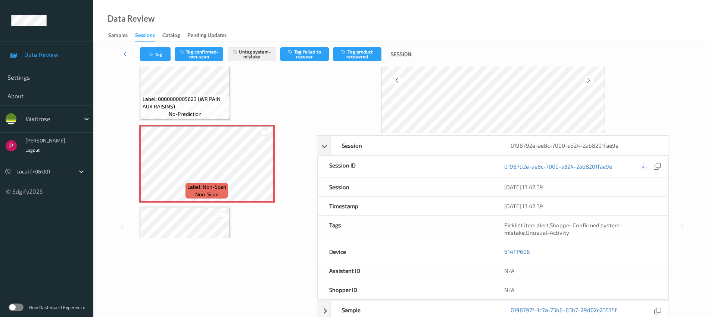
scroll to position [61, 0]
drag, startPoint x: 523, startPoint y: 249, endPoint x: 501, endPoint y: 252, distance: 21.8
click at [502, 247] on div "614TP606" at bounding box center [580, 250] width 175 height 19
copy link "614TP606"
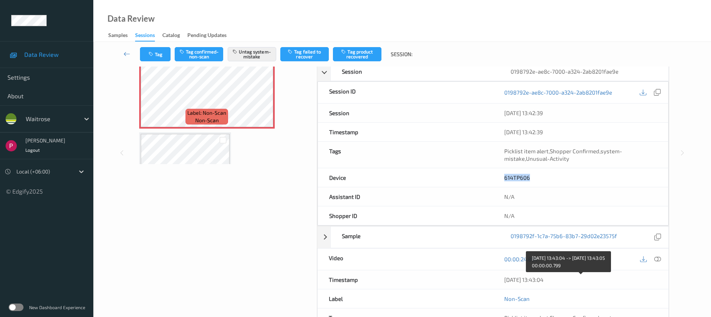
drag, startPoint x: 546, startPoint y: 280, endPoint x: 505, endPoint y: 278, distance: 40.7
click at [505, 281] on div "05/08/2025 13:43:04" at bounding box center [580, 278] width 153 height 7
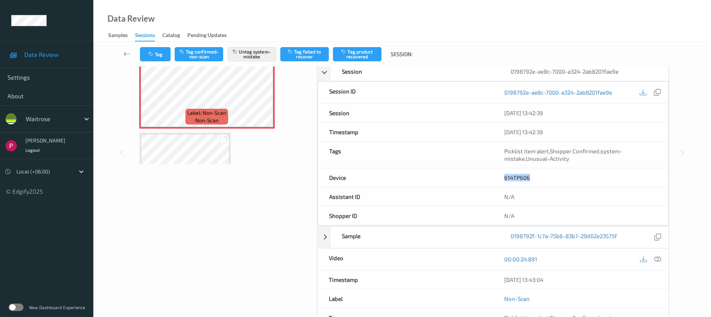
copy div "05/08/2025 13:43:04"
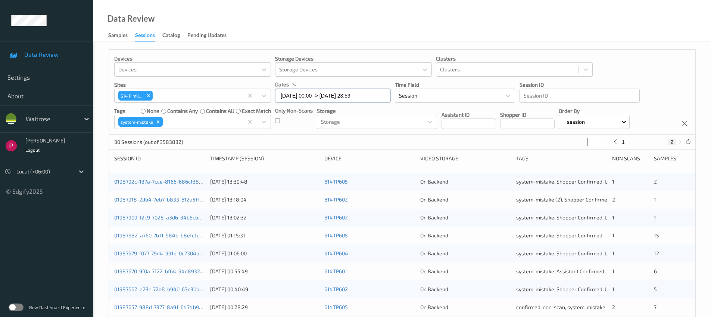
click at [345, 93] on input "05/08/2025 00:00 -> 05/08/2025 23:59" at bounding box center [333, 95] width 116 height 14
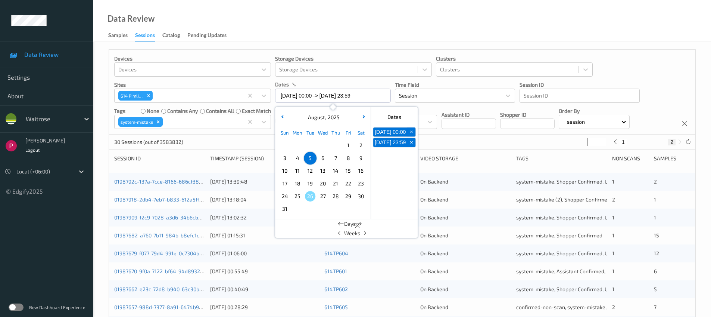
click at [297, 158] on span "4" at bounding box center [297, 158] width 10 height 10
type input "04/08/2025 00:00"
type input "*"
click at [297, 158] on span "4" at bounding box center [297, 158] width 10 height 10
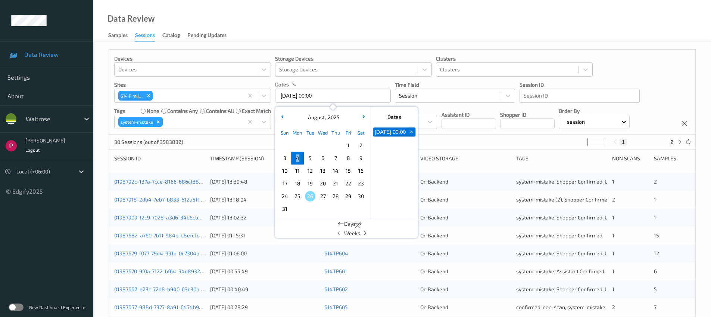
type input "04/08/2025 00:00 -> 04/08/2025 23:59"
click at [379, 15] on div "Data Review Samples Sessions Catalog Pending Updates" at bounding box center [402, 21] width 618 height 42
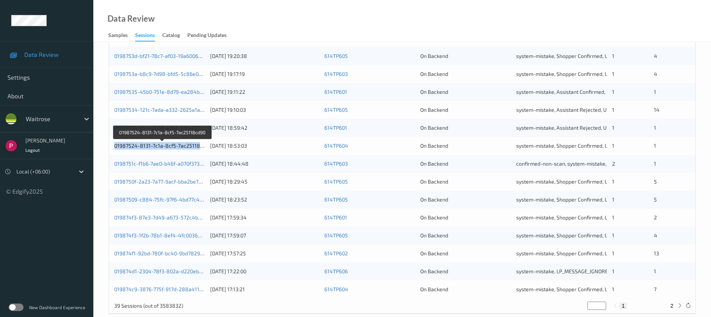
scroll to position [245, 0]
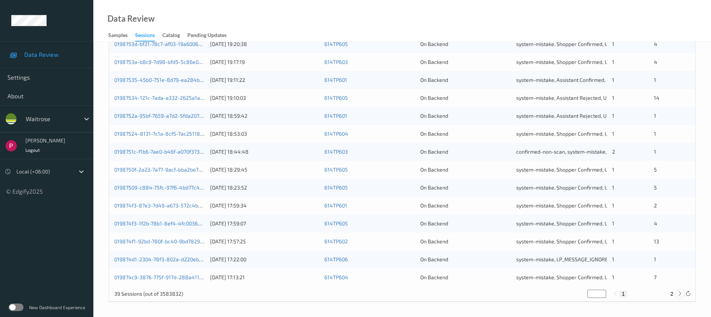
click at [682, 293] on icon at bounding box center [680, 293] width 6 height 6
type input "*"
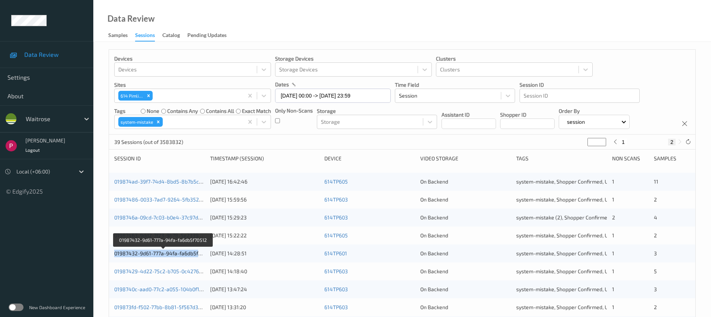
scroll to position [227, 0]
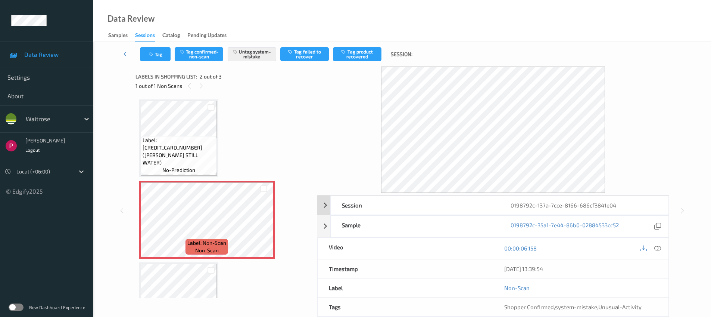
click at [611, 202] on div "0198792c-137a-7cce-8166-686cf3841e04" at bounding box center [583, 205] width 169 height 19
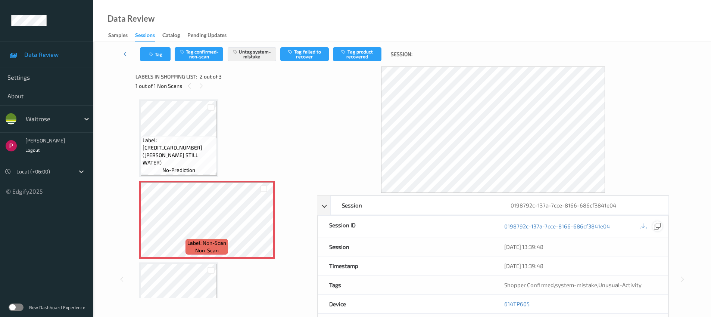
click at [657, 229] on icon at bounding box center [657, 225] width 7 height 7
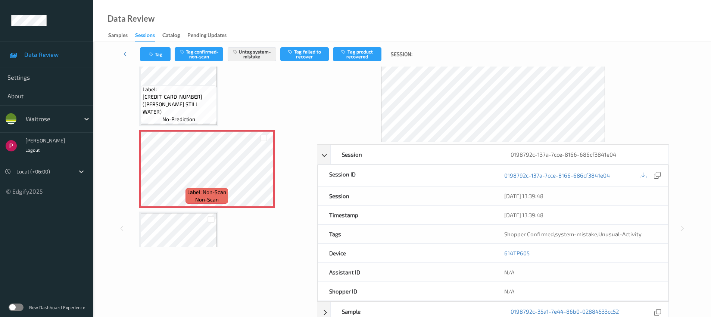
scroll to position [73, 0]
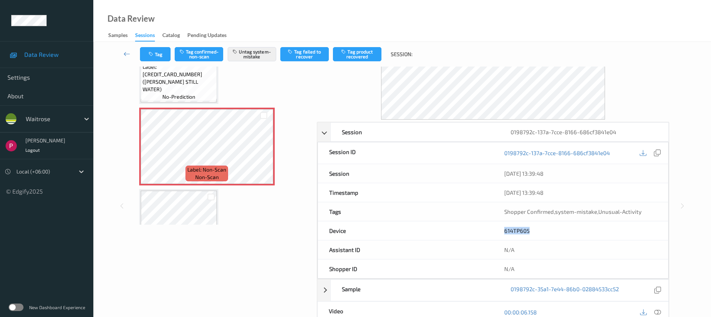
drag, startPoint x: 532, startPoint y: 230, endPoint x: 505, endPoint y: 229, distance: 26.9
click at [505, 229] on div "614TP605" at bounding box center [580, 230] width 175 height 19
copy link "614TP605"
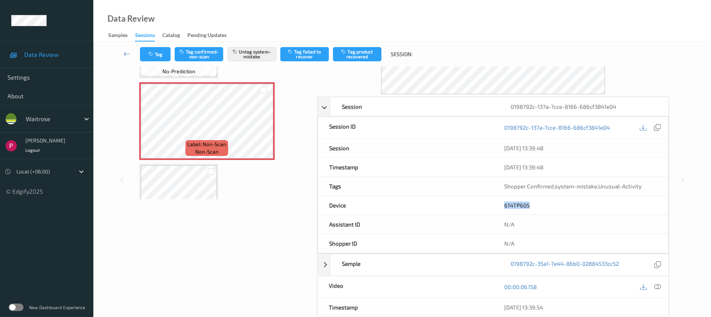
scroll to position [190, 0]
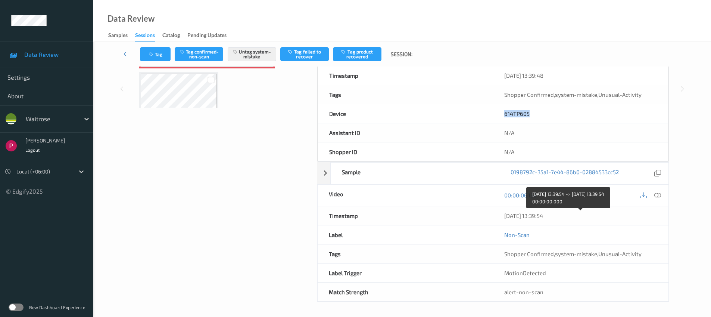
drag, startPoint x: 562, startPoint y: 214, endPoint x: 505, endPoint y: 212, distance: 57.1
click at [505, 212] on div "[DATE] 13:39:54" at bounding box center [580, 215] width 153 height 7
copy div "[DATE] 13:39:54"
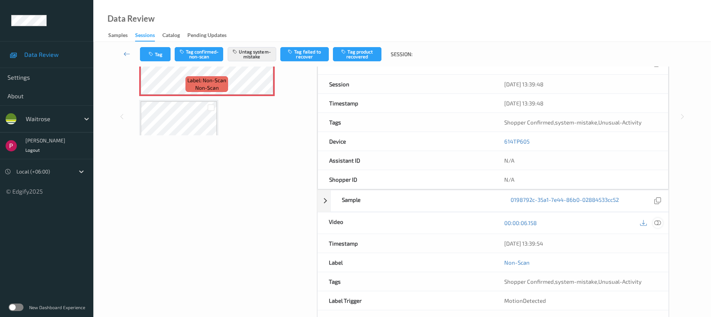
click at [659, 224] on icon at bounding box center [657, 222] width 7 height 7
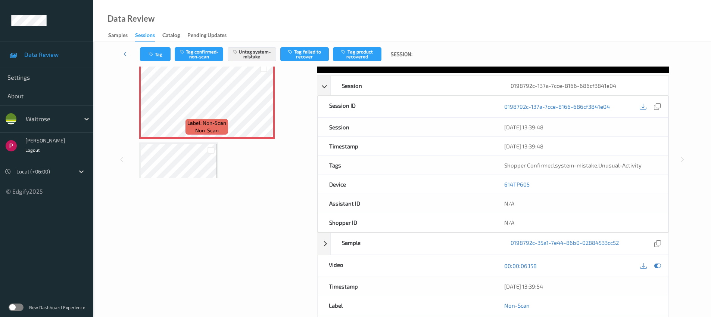
scroll to position [0, 0]
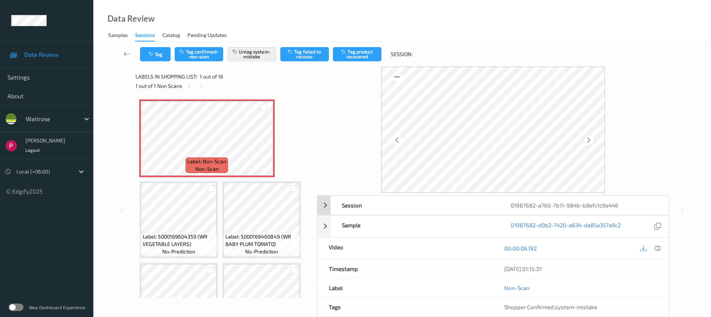
click at [627, 207] on div "01987682-a760-7b11-984b-b8efc1c9e446" at bounding box center [583, 205] width 169 height 19
click at [658, 225] on icon at bounding box center [657, 225] width 7 height 7
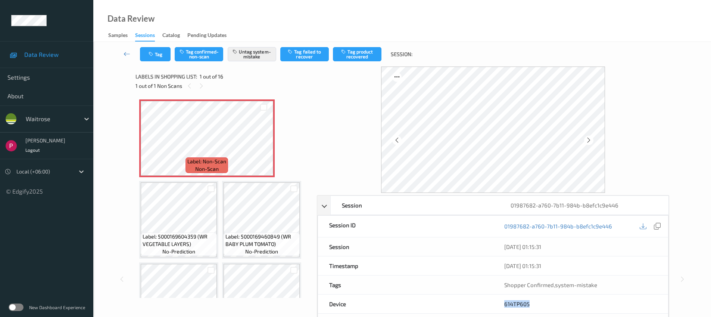
drag, startPoint x: 536, startPoint y: 302, endPoint x: 502, endPoint y: 300, distance: 34.8
click at [502, 300] on div "614TP605" at bounding box center [580, 303] width 175 height 19
copy link "614TP605"
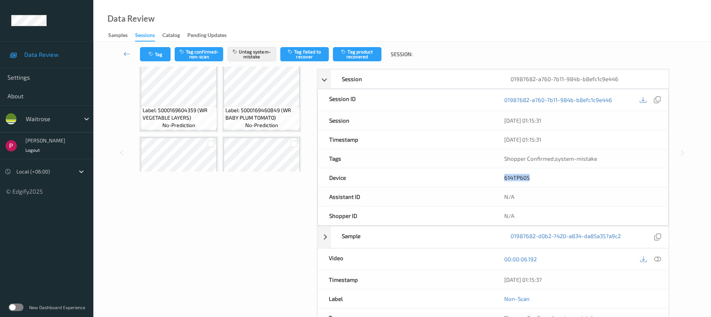
scroll to position [129, 0]
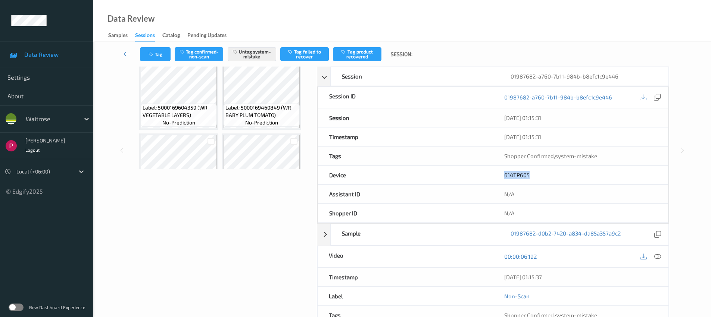
drag, startPoint x: 561, startPoint y: 274, endPoint x: 506, endPoint y: 270, distance: 55.4
click at [507, 271] on div "[DATE] 01:15:37" at bounding box center [580, 276] width 175 height 19
copy div "[DATE] 01:15:37"
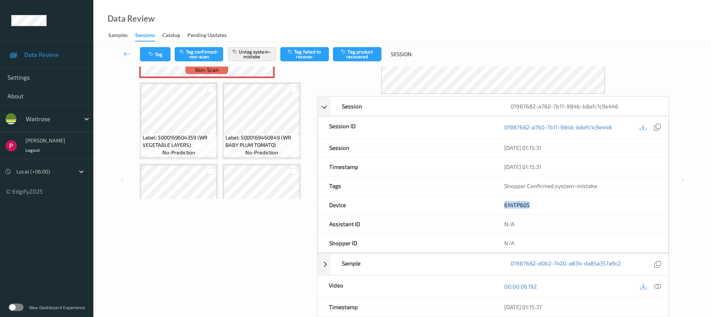
scroll to position [0, 0]
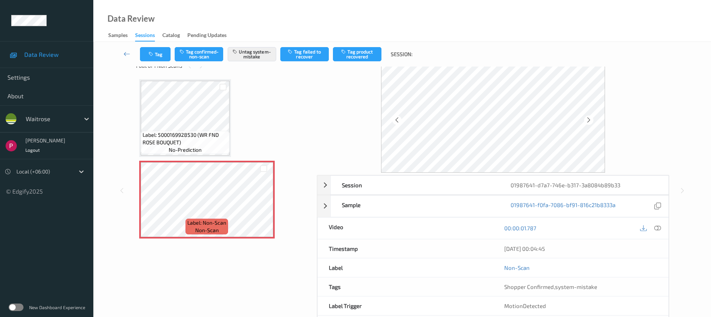
scroll to position [53, 0]
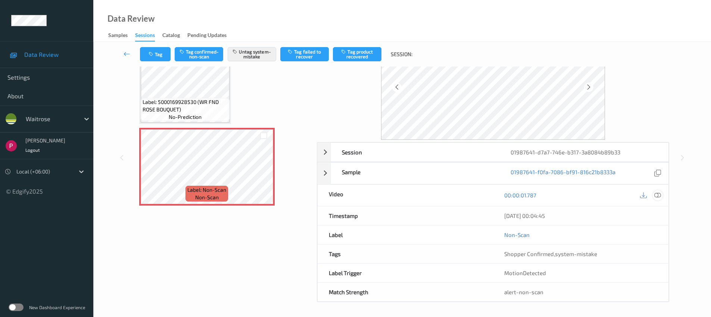
click at [657, 195] on icon at bounding box center [657, 194] width 7 height 7
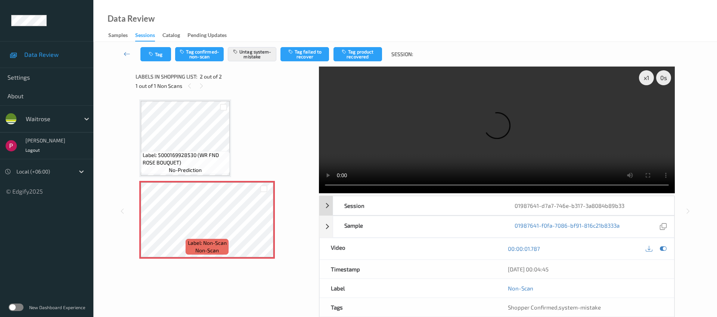
click at [611, 196] on div "01987641-d7a7-746e-b317-3a8084b89b33" at bounding box center [588, 205] width 171 height 19
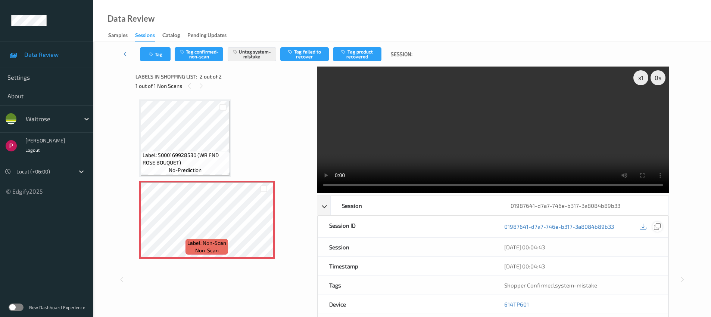
click at [656, 223] on icon at bounding box center [657, 226] width 7 height 7
drag, startPoint x: 535, startPoint y: 302, endPoint x: 502, endPoint y: 302, distance: 32.5
click at [502, 302] on div "614TP601" at bounding box center [580, 304] width 175 height 19
copy link "614TP601"
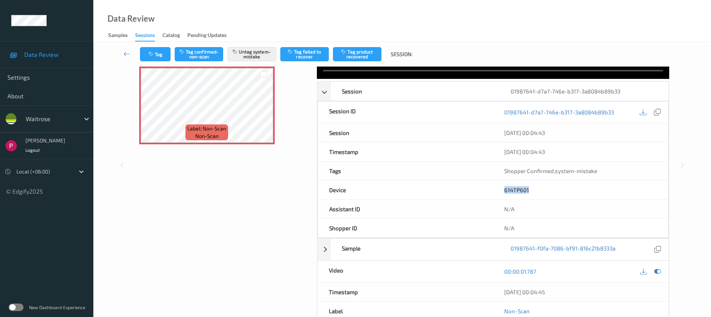
scroll to position [145, 0]
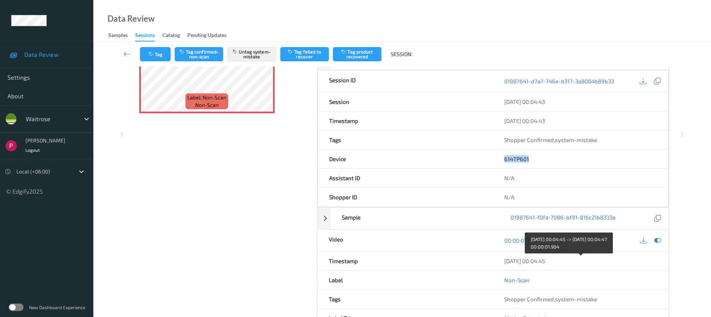
drag, startPoint x: 565, startPoint y: 264, endPoint x: 502, endPoint y: 260, distance: 62.8
click at [502, 260] on div "05/08/2025 00:04:45" at bounding box center [580, 260] width 175 height 19
copy div "05/08/2025 00:04:45"
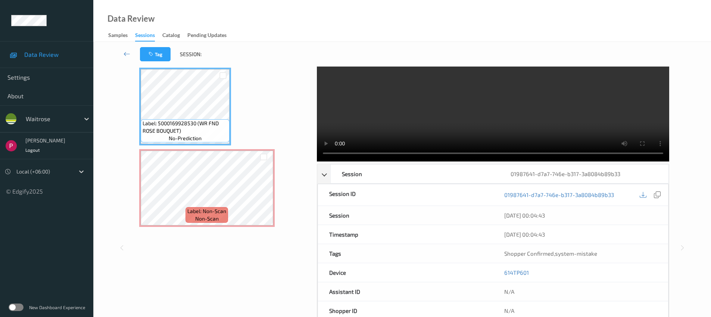
scroll to position [0, 0]
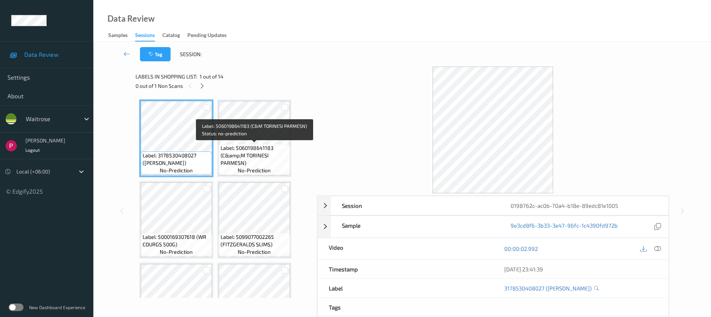
scroll to position [246, 0]
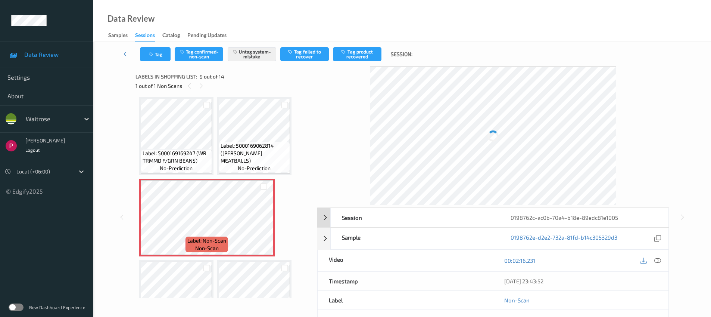
click at [531, 211] on div "0198762c-ac0b-70a4-b18e-89edc81e1005" at bounding box center [583, 217] width 169 height 19
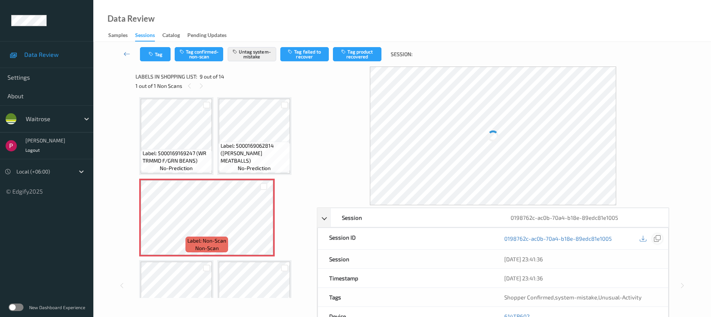
click at [657, 238] on icon at bounding box center [657, 238] width 7 height 7
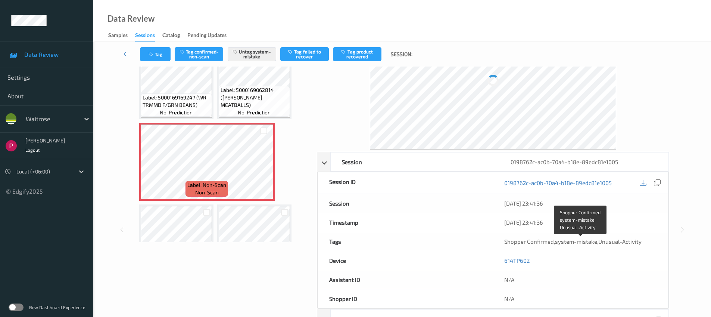
scroll to position [58, 0]
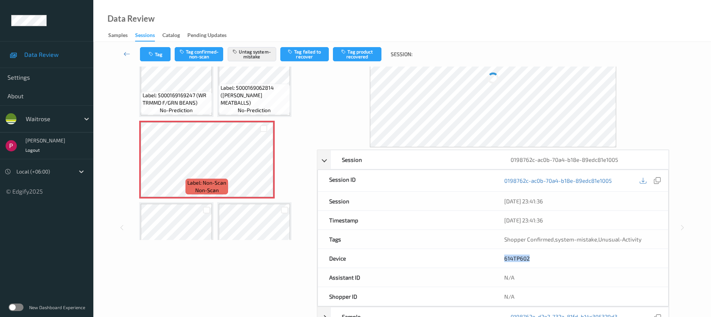
drag, startPoint x: 533, startPoint y: 257, endPoint x: 507, endPoint y: 261, distance: 26.8
click at [502, 256] on div "614TP602" at bounding box center [580, 258] width 175 height 19
copy link "614TP602"
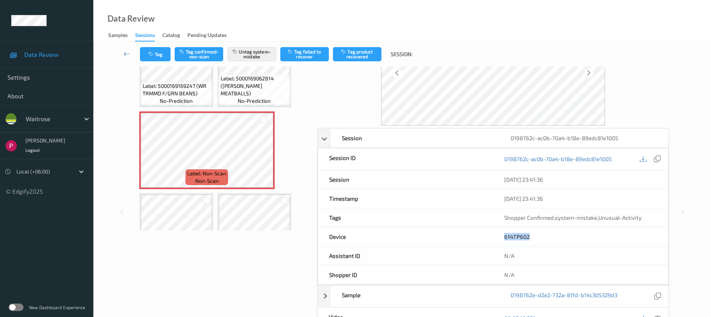
scroll to position [153, 0]
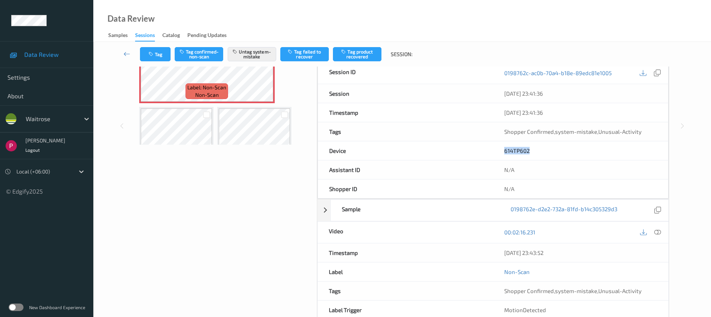
drag, startPoint x: 569, startPoint y: 255, endPoint x: 495, endPoint y: 253, distance: 73.2
click at [495, 253] on div "04/08/2025 23:43:52" at bounding box center [580, 252] width 175 height 19
copy div "04/08/2025 23:43:52"
click at [660, 234] on icon at bounding box center [657, 231] width 7 height 7
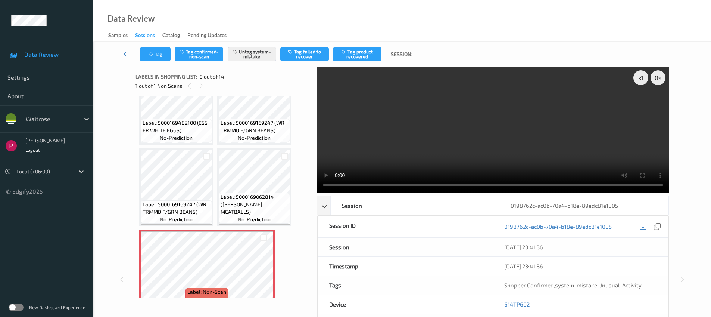
scroll to position [226, 0]
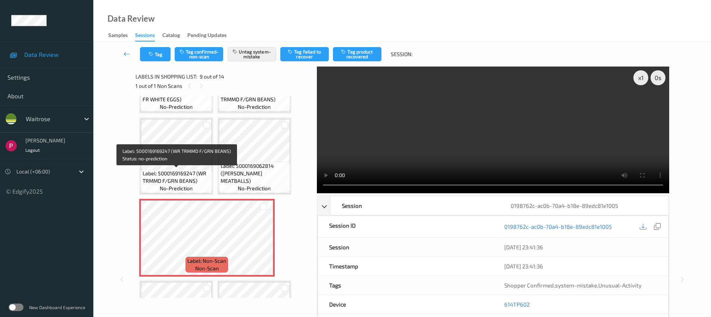
click at [178, 171] on span "Label: 5000169169247 (WR TRMMD F/GRN BEANS)" at bounding box center [177, 176] width 68 height 15
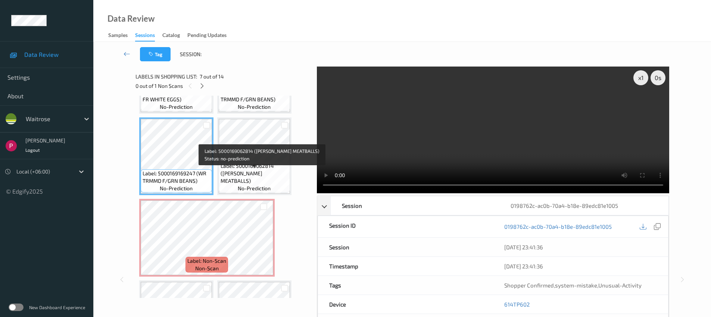
click at [275, 175] on span "Label: 5000169062814 (WR DORG MEATBALLS)" at bounding box center [255, 173] width 68 height 22
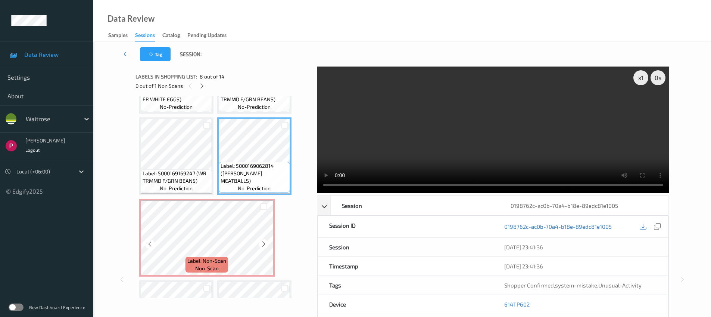
scroll to position [298, 0]
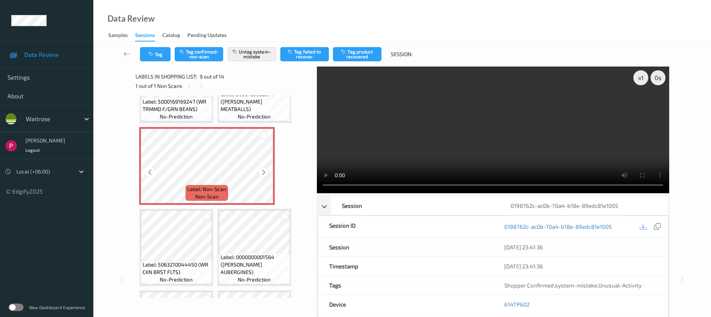
click at [266, 171] on icon at bounding box center [264, 172] width 6 height 7
click at [267, 171] on icon at bounding box center [264, 172] width 6 height 7
click at [267, 171] on div at bounding box center [263, 171] width 9 height 9
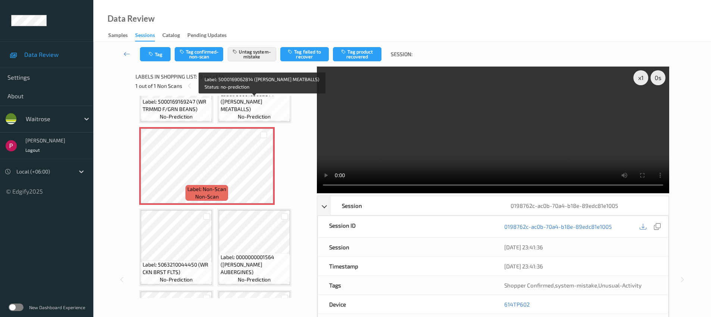
click at [249, 109] on span "Label: 5000169062814 (WR DORG MEATBALLS)" at bounding box center [255, 101] width 68 height 22
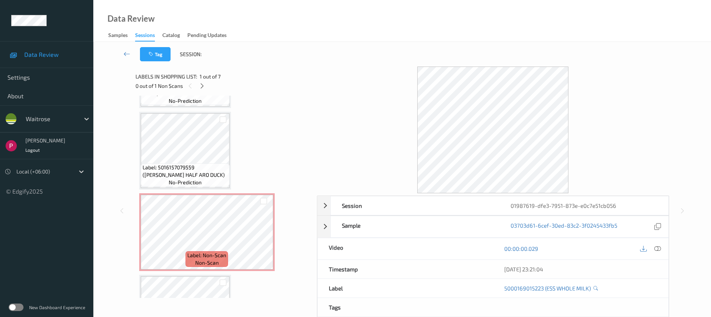
scroll to position [234, 0]
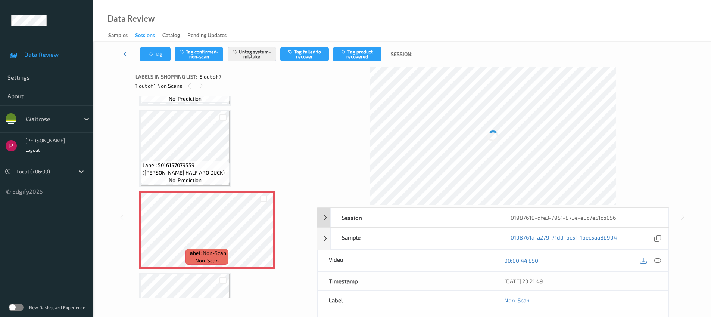
click at [647, 217] on div "01987619-dfe3-7951-873e-e0c7e51cb056" at bounding box center [583, 217] width 169 height 19
click at [660, 236] on icon at bounding box center [657, 238] width 7 height 7
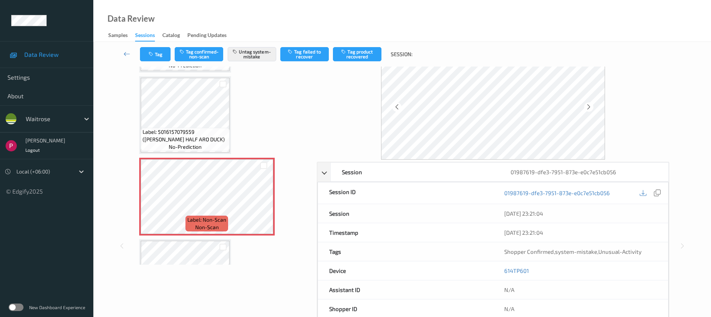
scroll to position [72, 0]
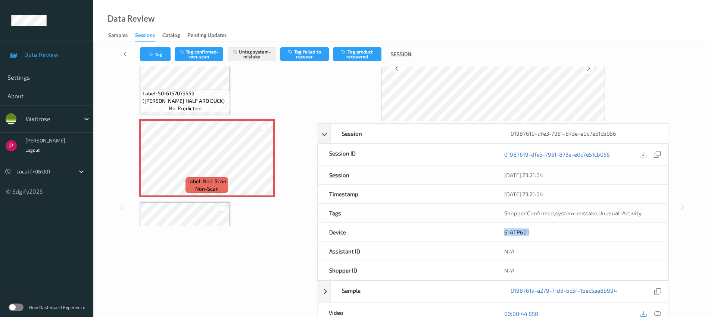
drag, startPoint x: 530, startPoint y: 234, endPoint x: 502, endPoint y: 233, distance: 27.7
click at [502, 233] on div "614TP601" at bounding box center [580, 231] width 175 height 19
copy link "614TP601"
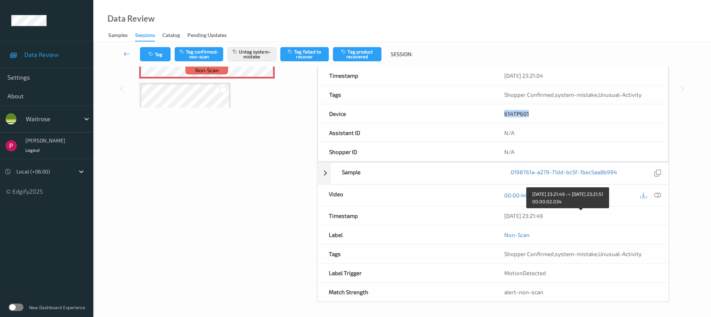
drag, startPoint x: 562, startPoint y: 209, endPoint x: 570, endPoint y: 215, distance: 10.2
click at [570, 215] on div "[DATE] 23:21:49" at bounding box center [580, 215] width 175 height 19
copy div "[DATE] 23:21:49"
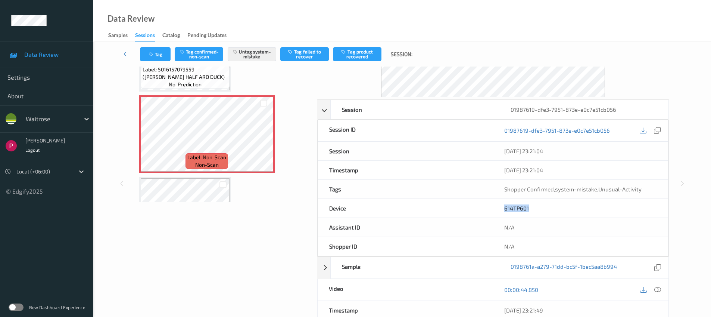
scroll to position [0, 0]
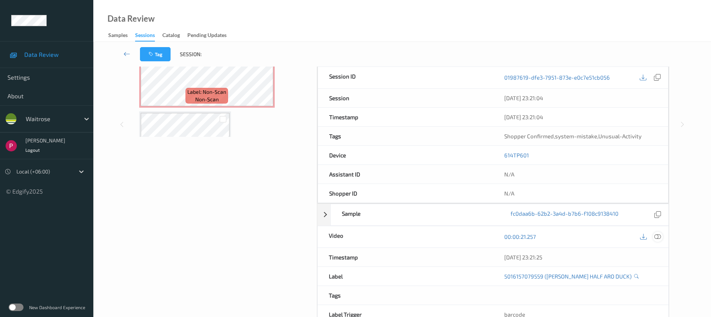
click at [658, 237] on icon at bounding box center [657, 236] width 7 height 7
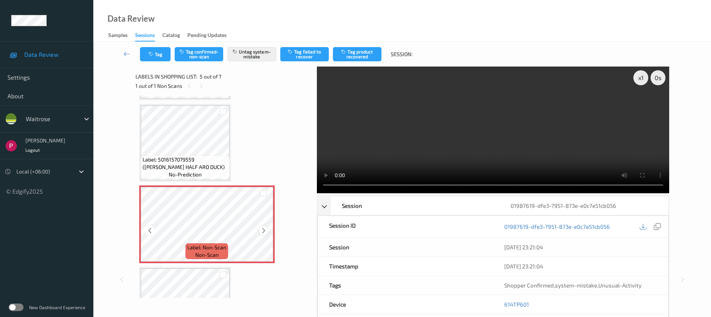
click at [262, 232] on icon at bounding box center [264, 230] width 6 height 7
click at [262, 231] on icon at bounding box center [264, 230] width 6 height 7
click at [262, 230] on icon at bounding box center [264, 230] width 6 height 7
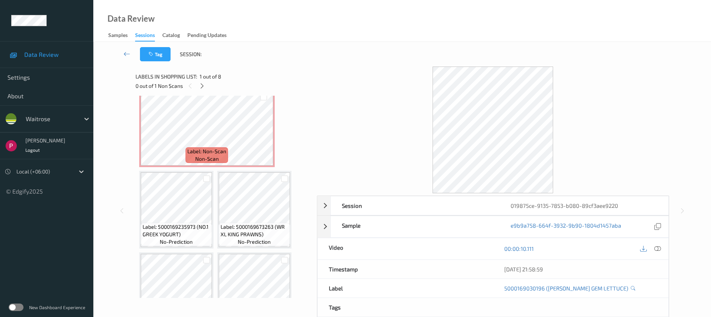
scroll to position [68, 0]
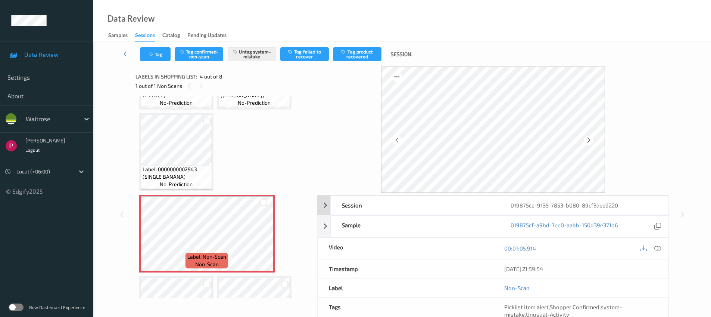
click at [617, 201] on div "019875ce-9135-7853-b080-89cf3aee9220" at bounding box center [583, 205] width 169 height 19
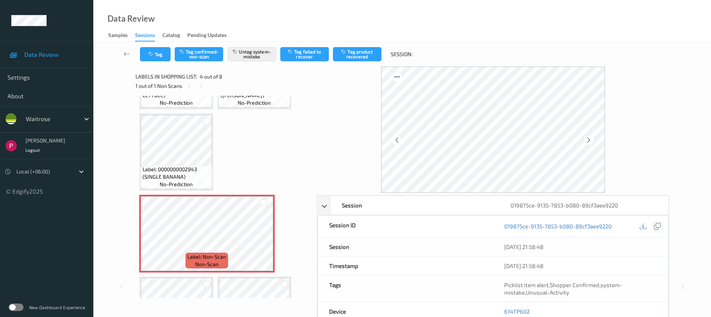
click at [658, 228] on icon at bounding box center [657, 225] width 7 height 7
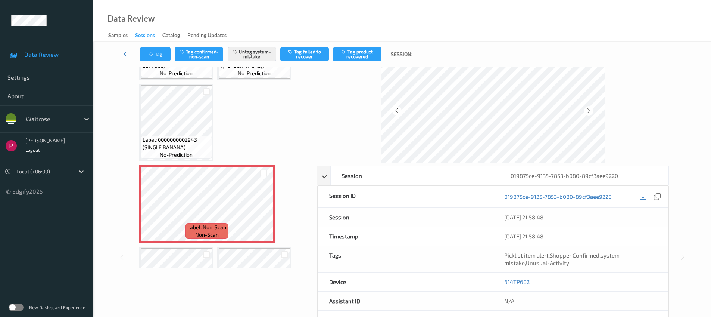
scroll to position [71, 0]
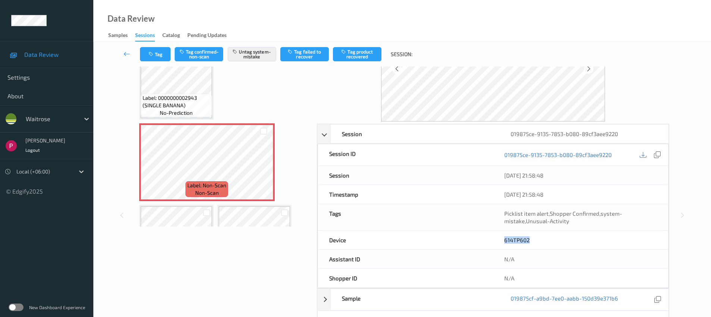
drag, startPoint x: 534, startPoint y: 236, endPoint x: 503, endPoint y: 237, distance: 31.0
click at [503, 237] on div "614TP602" at bounding box center [580, 239] width 175 height 19
copy link "614TP602"
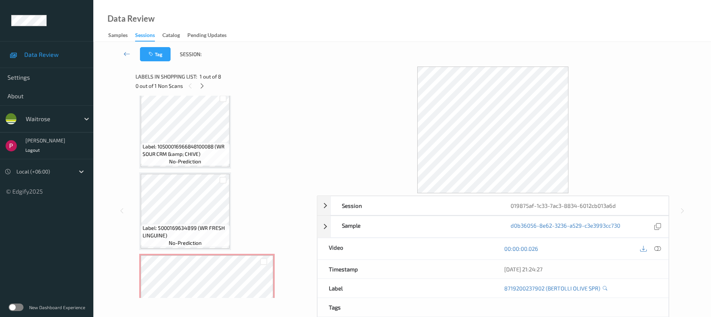
scroll to position [453, 0]
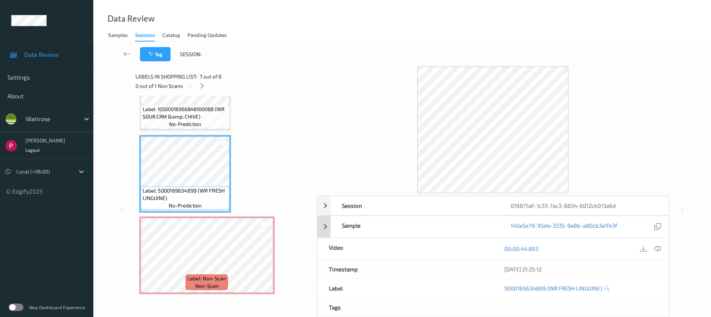
click at [361, 218] on div "Sample" at bounding box center [415, 226] width 169 height 21
click at [365, 208] on div "Session" at bounding box center [415, 205] width 169 height 19
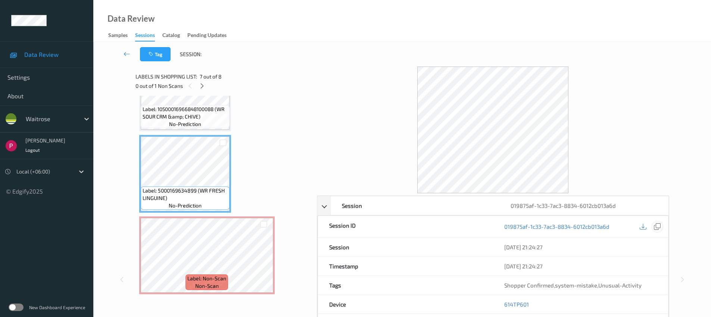
click at [660, 226] on icon at bounding box center [657, 226] width 7 height 7
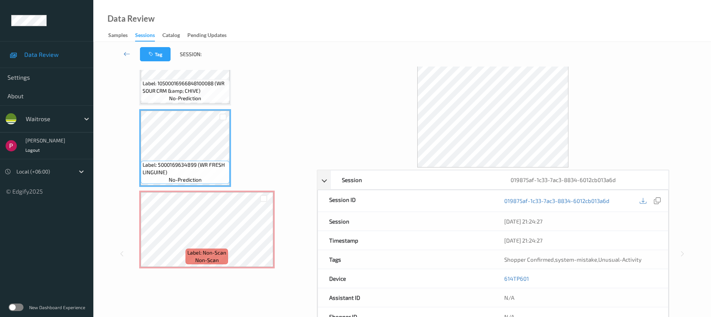
scroll to position [68, 0]
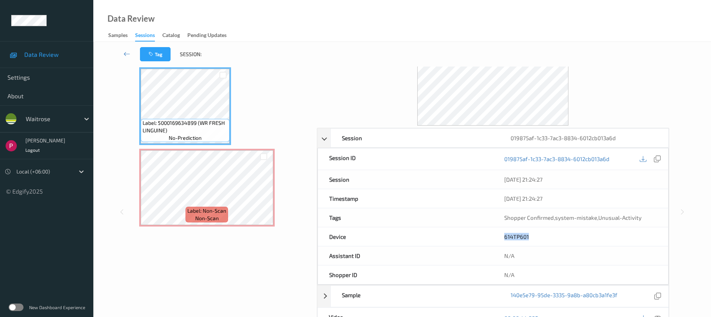
drag, startPoint x: 535, startPoint y: 232, endPoint x: 555, endPoint y: 237, distance: 20.8
click at [555, 237] on div "614TP601" at bounding box center [580, 236] width 175 height 19
copy link "614TP601"
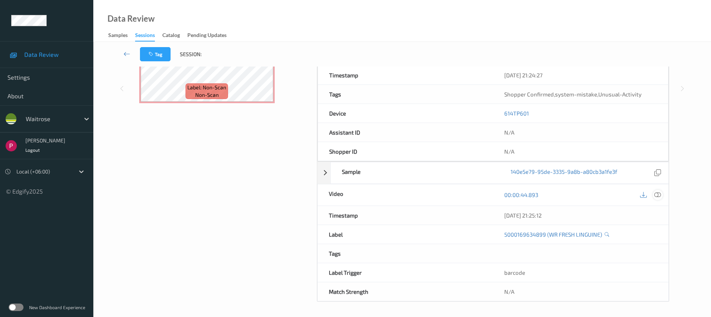
click at [658, 195] on icon at bounding box center [657, 194] width 7 height 7
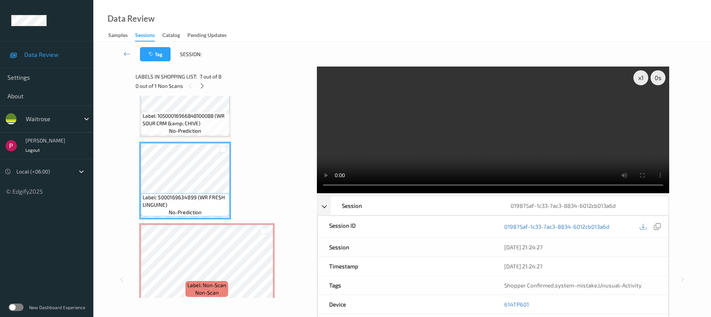
scroll to position [453, 0]
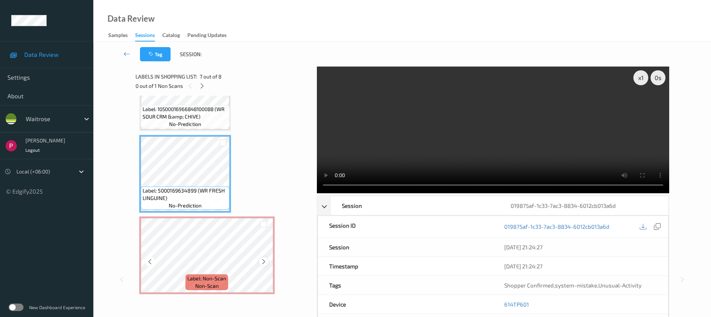
click at [261, 261] on icon at bounding box center [264, 261] width 6 height 7
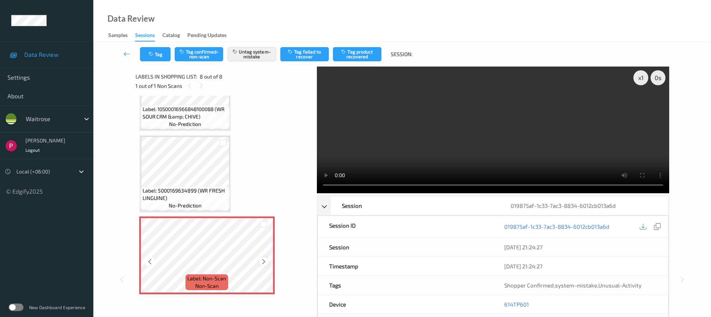
click at [261, 261] on icon at bounding box center [264, 261] width 6 height 7
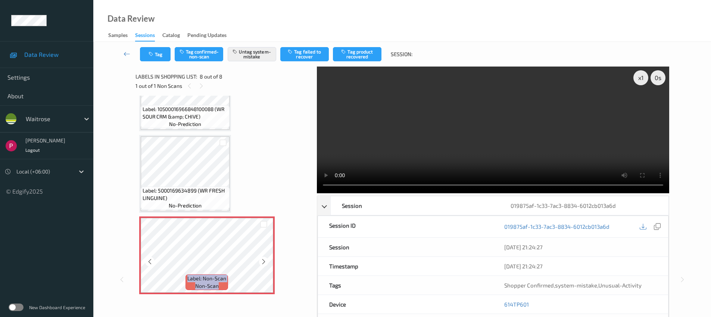
click at [261, 261] on icon at bounding box center [264, 261] width 6 height 7
click at [261, 262] on icon at bounding box center [264, 261] width 6 height 7
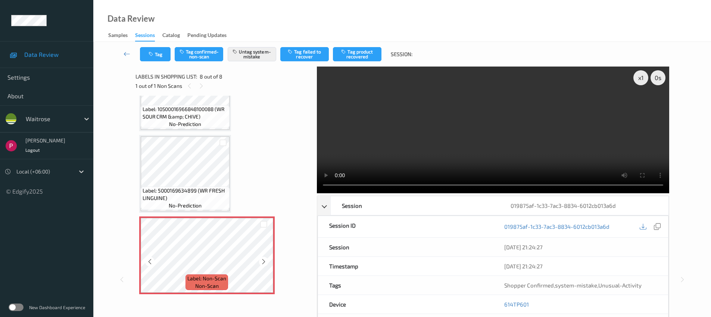
click at [261, 262] on icon at bounding box center [264, 261] width 6 height 7
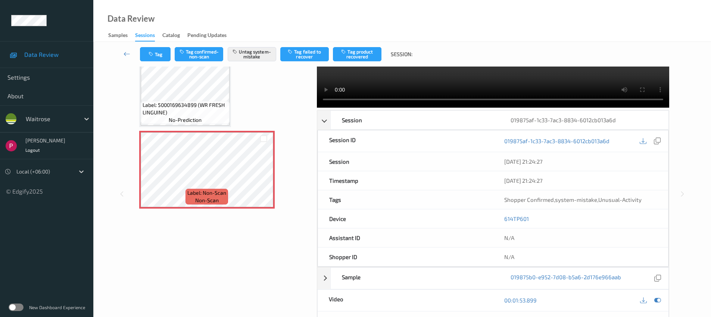
scroll to position [191, 0]
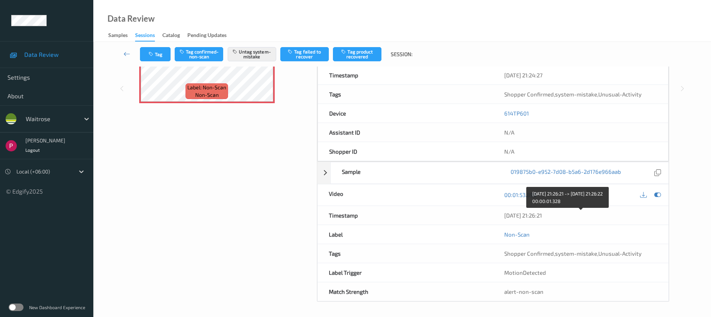
drag, startPoint x: 534, startPoint y: 216, endPoint x: 504, endPoint y: 215, distance: 30.2
click at [504, 215] on div "04/08/2025 21:26:21" at bounding box center [580, 214] width 153 height 7
copy div "04/08/2025 21:26:21"
